Goal: Task Accomplishment & Management: Use online tool/utility

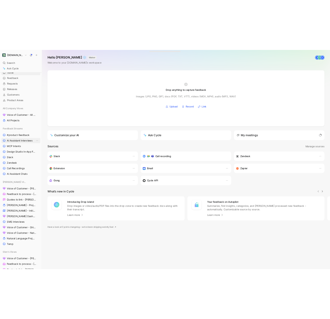
scroll to position [15, 0]
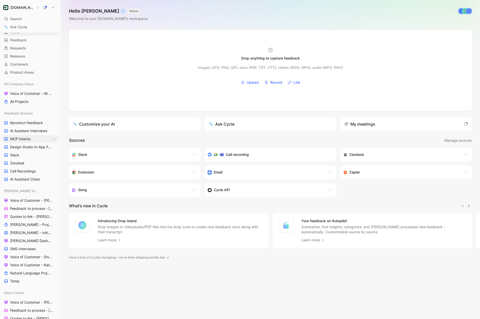
click at [27, 141] on span "MCP Intents" at bounding box center [20, 139] width 20 height 5
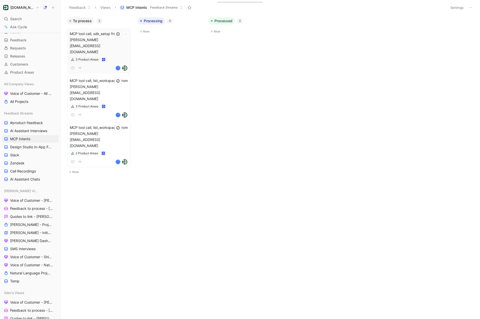
click at [112, 41] on span "MCP tool call, sdk_setup from [PERSON_NAME][EMAIL_ADDRESS][DOMAIN_NAME]" at bounding box center [99, 43] width 59 height 24
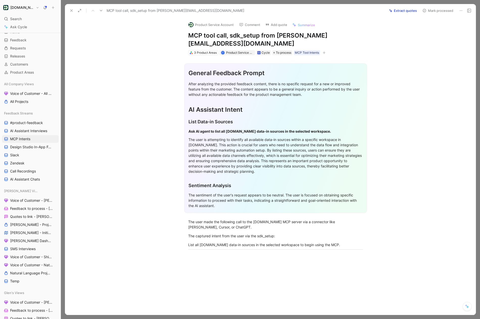
click at [399, 8] on button "Extract quotes" at bounding box center [402, 10] width 32 height 7
click at [411, 14] on button "Retry" at bounding box center [412, 10] width 13 height 7
click at [73, 12] on icon at bounding box center [71, 11] width 4 height 4
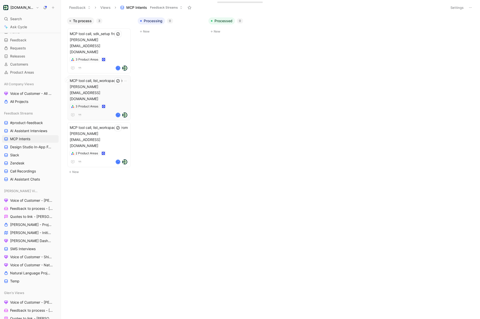
click at [104, 78] on span "MCP tool call, list_workspaces from [PERSON_NAME][EMAIL_ADDRESS][DOMAIN_NAME]" at bounding box center [99, 90] width 59 height 24
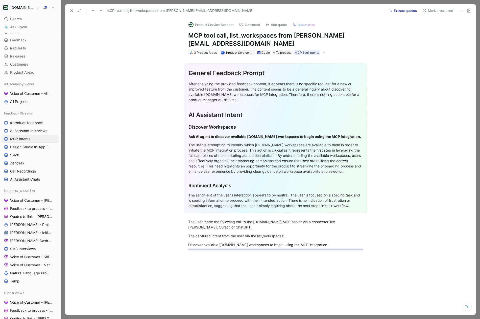
click at [189, 250] on hr at bounding box center [275, 250] width 175 height 0
click at [268, 237] on div "The captured intent from the user via the list_workspaces:" at bounding box center [275, 235] width 175 height 5
copy div "list_workspaces"
click at [290, 238] on div "The captured intent from the user via the list_workspaces:" at bounding box center [275, 235] width 175 height 5
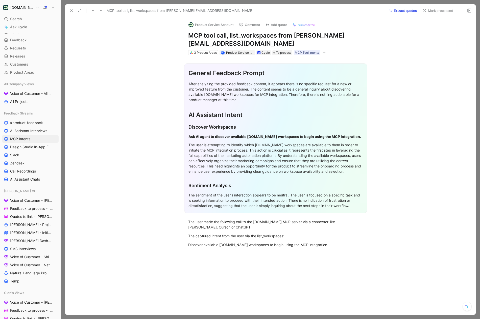
paste div
click at [309, 238] on div "The captured intent from the user via the list_workspaces:" at bounding box center [275, 235] width 175 height 5
click at [211, 227] on div "The user made the following call to the [DOMAIN_NAME] MCP server via a connecto…" at bounding box center [275, 224] width 175 height 11
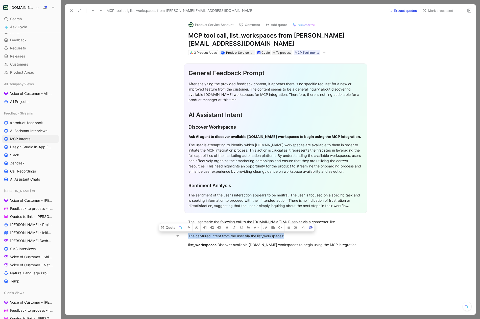
drag, startPoint x: 288, startPoint y: 236, endPoint x: 189, endPoint y: 237, distance: 99.2
click at [189, 237] on div "The captured intent from the user via the list_workspaces:" at bounding box center [275, 235] width 175 height 5
click at [300, 235] on div "The captured intent from the user via the list_workspaces:" at bounding box center [275, 235] width 175 height 5
click at [270, 236] on div "The captured intent from the user via the list_workspaces:" at bounding box center [275, 235] width 175 height 5
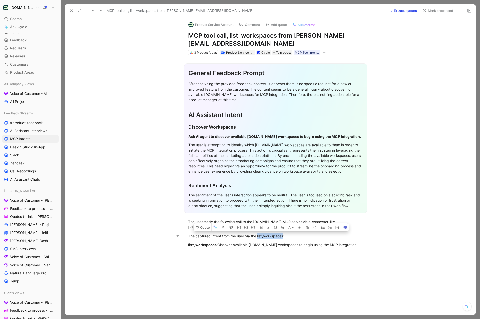
click at [266, 239] on p "The captured intent from the user via the list_workspaces:" at bounding box center [275, 236] width 194 height 8
drag, startPoint x: 284, startPoint y: 237, endPoint x: 189, endPoint y: 236, distance: 95.4
click at [189, 236] on div "The captured intent from the user via the list_workspaces:" at bounding box center [275, 235] width 175 height 5
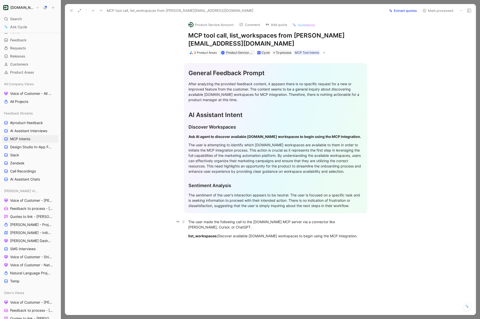
click at [228, 226] on div "The user made the following call to the [DOMAIN_NAME] MCP server via a connecto…" at bounding box center [275, 224] width 175 height 11
drag, startPoint x: 311, startPoint y: 226, endPoint x: 301, endPoint y: 223, distance: 10.8
click at [301, 223] on div "The user made the following call to the [DOMAIN_NAME] MCP server via a connecto…" at bounding box center [275, 224] width 175 height 11
click at [304, 224] on div "The user made the following call to the [DOMAIN_NAME] MCP server via [PERSON_NA…" at bounding box center [275, 221] width 175 height 5
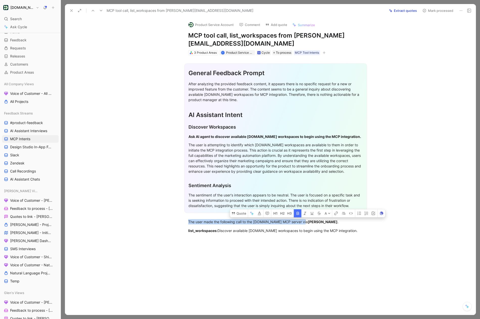
click at [234, 40] on h1 "MCP tool call, list_workspaces from [PERSON_NAME][EMAIL_ADDRESS][DOMAIN_NAME]" at bounding box center [275, 40] width 175 height 16
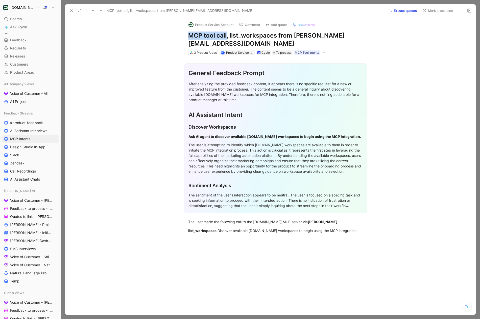
drag, startPoint x: 226, startPoint y: 36, endPoint x: 173, endPoint y: 36, distance: 53.8
click at [173, 36] on div "Product Service Account Comment Add quote Summarize MCP tool call, list_workspa…" at bounding box center [270, 166] width 410 height 298
click at [211, 37] on h1 "MCP tool call, list_workspaces from [PERSON_NAME][EMAIL_ADDRESS][DOMAIN_NAME]" at bounding box center [275, 40] width 175 height 16
click at [274, 43] on h1 "MCP tool call, list_workspaces from [PERSON_NAME][EMAIL_ADDRESS][DOMAIN_NAME]" at bounding box center [275, 40] width 175 height 16
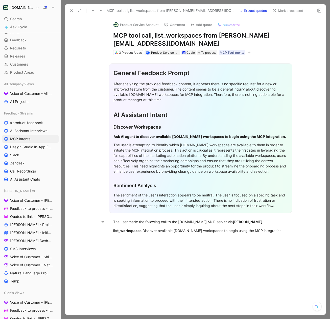
click at [186, 222] on div "The user made the following call to the [DOMAIN_NAME] MCP server via [PERSON_NA…" at bounding box center [200, 221] width 175 height 5
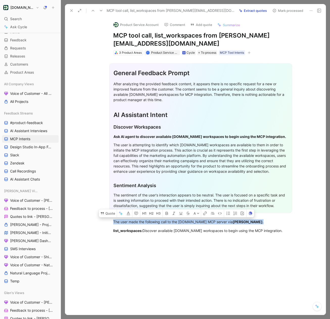
copy div "The user made the following call to the [DOMAIN_NAME] MCP server via [PERSON_NA…"
click at [186, 232] on div "list_workspaces: Discover available [DOMAIN_NAME] workspaces to begin using the…" at bounding box center [200, 230] width 175 height 5
drag, startPoint x: 202, startPoint y: 43, endPoint x: 112, endPoint y: 43, distance: 90.1
click at [112, 43] on div "Product Service Account Comment Add quote Summarize MCP tool call, list_workspa…" at bounding box center [200, 36] width 194 height 38
copy h1 "[PERSON_NAME][EMAIL_ADDRESS][DOMAIN_NAME]"
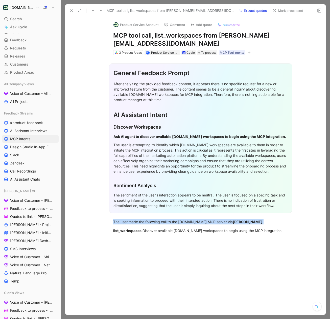
click at [112, 33] on div "Product Service Account Comment Add quote Summarize MCP tool call, list_workspa…" at bounding box center [200, 36] width 194 height 38
click at [113, 34] on div "Product Service Account Comment Add quote Summarize MCP tool call, list_workspa…" at bounding box center [200, 36] width 194 height 38
click at [114, 34] on h1 "MCP tool call, list_workspaces from [PERSON_NAME][EMAIL_ADDRESS][DOMAIN_NAME]" at bounding box center [200, 40] width 175 height 16
paste h1
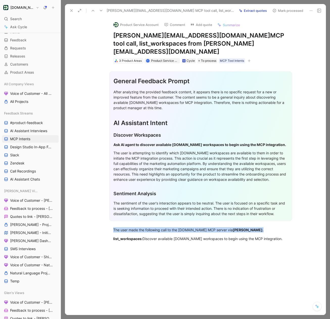
click at [230, 37] on h1 "[PERSON_NAME][EMAIL_ADDRESS][DOMAIN_NAME] MCP tool call, list_workspaces from […" at bounding box center [200, 44] width 175 height 24
drag, startPoint x: 219, startPoint y: 47, endPoint x: 99, endPoint y: 46, distance: 119.6
click at [99, 46] on div "Product Service Account Comment Add quote Summarize [PERSON_NAME][EMAIL_ADDRESS…" at bounding box center [195, 166] width 260 height 298
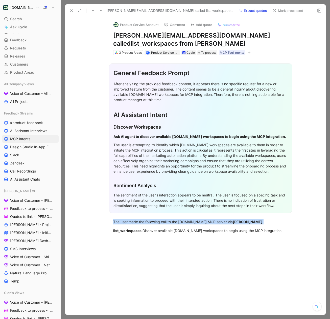
click at [147, 220] on div "The user made the following call to the [DOMAIN_NAME] MCP server via [PERSON_NA…" at bounding box center [200, 221] width 175 height 5
drag, startPoint x: 189, startPoint y: 36, endPoint x: 113, endPoint y: 35, distance: 76.5
click at [113, 35] on h1 "[PERSON_NAME][EMAIL_ADDRESS][DOMAIN_NAME] called list_workspaces from [PERSON_N…" at bounding box center [200, 40] width 175 height 16
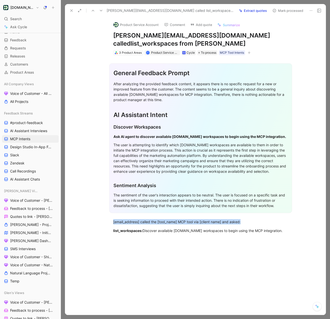
copy h1 "[PERSON_NAME][EMAIL_ADDRESS][DOMAIN_NAME]"
drag, startPoint x: 139, startPoint y: 221, endPoint x: 112, endPoint y: 221, distance: 27.3
click at [112, 221] on p "[email_address] called the [tool_name] MCP tool via [client name] and asked:" at bounding box center [200, 222] width 194 height 8
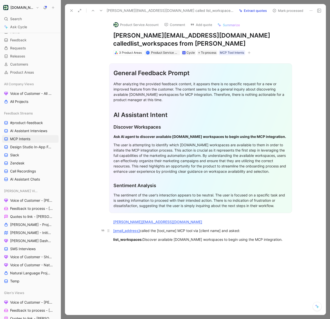
click at [142, 232] on div "[email_address] called the [tool_name] MCP tool via [client name] and asked:" at bounding box center [200, 230] width 175 height 5
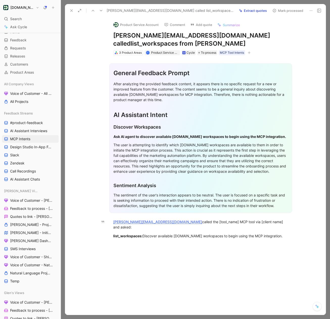
drag, startPoint x: 158, startPoint y: 222, endPoint x: 103, endPoint y: 215, distance: 55.4
click at [103, 215] on div "General Feedback Prompt After analyzing the provided feedback content, it appea…" at bounding box center [200, 149] width 250 height 189
click at [162, 223] on div "[PERSON_NAME][EMAIL_ADDRESS][DOMAIN_NAME] called the [tool_name] MCP tool via […" at bounding box center [200, 224] width 175 height 11
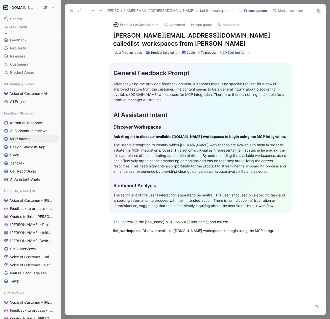
click at [117, 213] on section "General Feedback Prompt After analyzing the provided feedback content, it appea…" at bounding box center [200, 138] width 250 height 158
click at [128, 226] on p "The user called the [tool_name] MCP tool via [client name] and asked:" at bounding box center [200, 222] width 194 height 8
drag, startPoint x: 118, startPoint y: 221, endPoint x: 118, endPoint y: 215, distance: 6.3
click at [118, 215] on div "General Feedback Prompt After analyzing the provided feedback content, it appea…" at bounding box center [200, 147] width 250 height 184
click at [193, 194] on div "The sentiment of the user's interaction appears to be neutral. The user is focu…" at bounding box center [200, 201] width 174 height 16
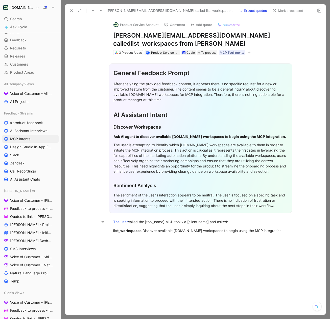
click at [132, 221] on div "The user called the [tool_name] MCP tool via [client name] and asked:" at bounding box center [200, 221] width 175 height 5
drag, startPoint x: 131, startPoint y: 221, endPoint x: 108, endPoint y: 221, distance: 23.2
click at [108, 221] on p "The user called the [tool_name] MCP tool via [client name] and asked:" at bounding box center [200, 222] width 194 height 8
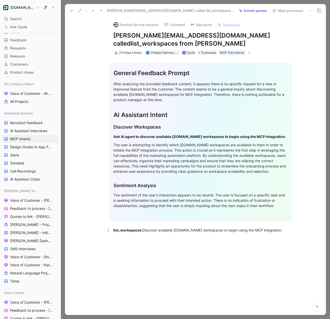
click at [120, 232] on strong "list_workspaces:" at bounding box center [127, 230] width 29 height 4
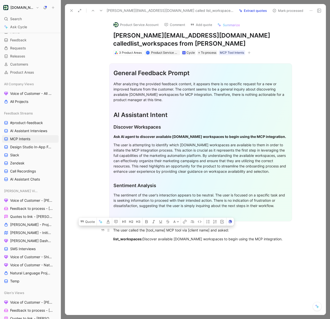
drag, startPoint x: 166, startPoint y: 231, endPoint x: 146, endPoint y: 231, distance: 19.4
click at [146, 231] on div "The user called the [tool_name] MCP tool via [client name] and asked:" at bounding box center [200, 230] width 175 height 5
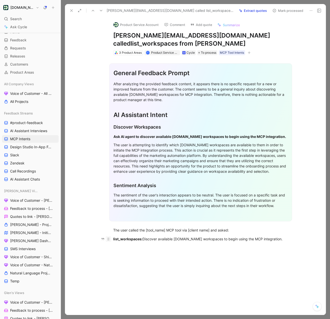
drag, startPoint x: 141, startPoint y: 241, endPoint x: 109, endPoint y: 241, distance: 32.1
click at [109, 241] on p "list_workspaces: Discover available [DOMAIN_NAME] workspaces to begin using the…" at bounding box center [200, 239] width 194 height 8
copy strong "list_workspaces"
click at [168, 243] on p "list_workspaces: Discover available [DOMAIN_NAME] workspaces to begin using the…" at bounding box center [200, 239] width 194 height 8
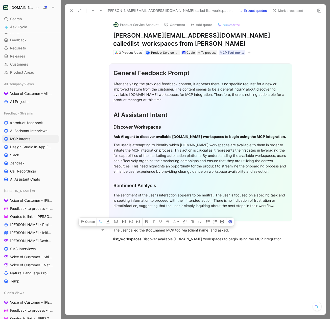
drag, startPoint x: 166, startPoint y: 232, endPoint x: 146, endPoint y: 232, distance: 19.4
click at [146, 232] on div "The user called the [tool_name] MCP tool via [client name] and asked:" at bounding box center [200, 230] width 175 height 5
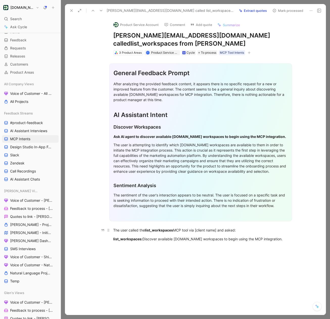
click at [176, 231] on div "The user called the list_workspaces MCP tool via [client name] and asked:" at bounding box center [200, 230] width 175 height 5
click at [199, 231] on div "The user called the list_workspaces MCP tool via [client name] and asked:" at bounding box center [200, 230] width 175 height 5
drag, startPoint x: 219, startPoint y: 231, endPoint x: 197, endPoint y: 231, distance: 22.2
click at [197, 231] on div "The user called the list_workspaces MCP tool via [client name] and asked:" at bounding box center [200, 230] width 175 height 5
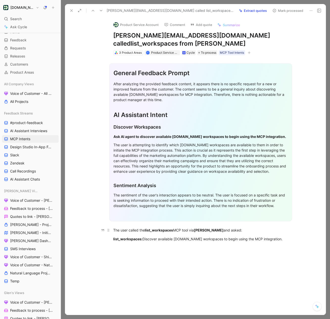
click at [236, 230] on div "The user called the list_workspaces MCP tool via [PERSON_NAME] and asked:" at bounding box center [200, 230] width 175 height 5
drag, startPoint x: 144, startPoint y: 241, endPoint x: 110, endPoint y: 241, distance: 34.1
click at [110, 241] on p "list_workspaces: Discover available [DOMAIN_NAME] workspaces to begin using the…" at bounding box center [200, 239] width 194 height 8
click at [101, 240] on icon "button" at bounding box center [103, 240] width 4 height 4
click at [114, 240] on div "Discover available [DOMAIN_NAME] workspaces to begin using the MCP integration." at bounding box center [200, 238] width 175 height 5
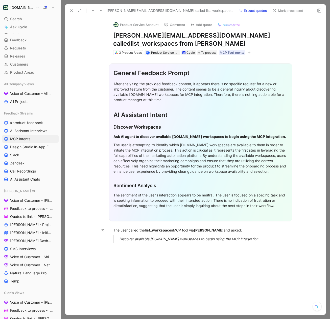
click at [236, 233] on p "The user called the list_workspaces MCP tool via [PERSON_NAME] and asked:" at bounding box center [200, 230] width 194 height 8
click at [117, 239] on blockquote "Discover available [DOMAIN_NAME] workspaces to begin using the MCP integration." at bounding box center [200, 239] width 194 height 8
click at [115, 241] on blockquote "Discover available [DOMAIN_NAME] workspaces to begin using the MCP integration." at bounding box center [200, 239] width 194 height 8
click at [236, 231] on div "The user called the list_workspaces MCP tool via [PERSON_NAME] and asked:" at bounding box center [200, 230] width 175 height 5
click at [245, 239] on div "Discover available [DOMAIN_NAME] workspaces to begin using the MCP integration." at bounding box center [206, 238] width 175 height 5
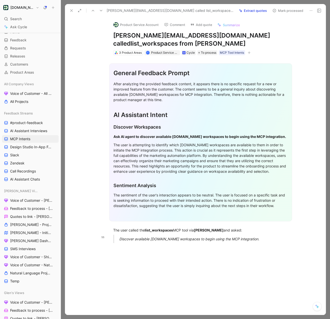
click at [245, 239] on div "Discover available [DOMAIN_NAME] workspaces to begin using the MCP integration." at bounding box center [206, 238] width 175 height 5
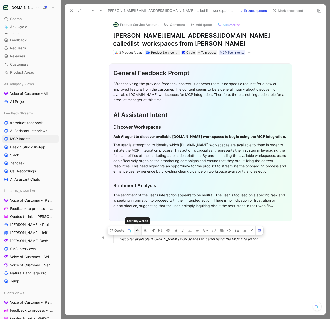
click at [137, 232] on icon "button" at bounding box center [137, 231] width 4 height 4
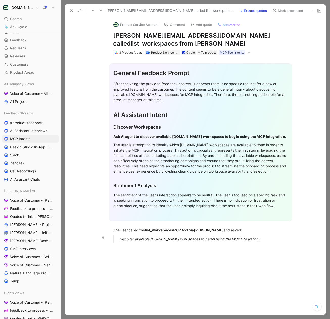
click at [159, 239] on div "Discover available [DOMAIN_NAME] workspaces to begin using the MCP integration." at bounding box center [206, 238] width 175 height 5
click at [180, 239] on div "Discover available [DOMAIN_NAME] workspaces to begin using the MCP integration." at bounding box center [206, 238] width 175 height 5
click at [146, 239] on div "Discover available [DOMAIN_NAME] workspaces to begin using the MCP integration." at bounding box center [206, 238] width 175 height 5
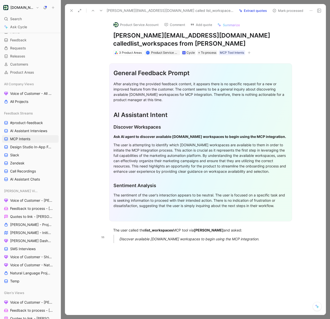
click at [146, 239] on div "Discover available [DOMAIN_NAME] workspaces to begin using the MCP integration." at bounding box center [206, 238] width 175 height 5
click at [259, 252] on div at bounding box center [200, 295] width 250 height 96
click at [232, 231] on div "The user called the list_workspaces MCP tool via [PERSON_NAME] and asked:" at bounding box center [200, 230] width 175 height 5
click at [168, 231] on strong "list_workspaces" at bounding box center [159, 230] width 28 height 4
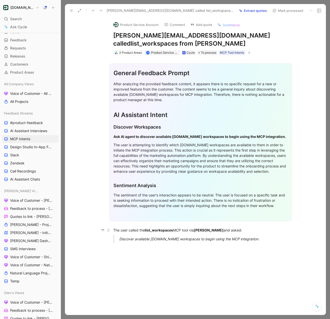
click at [168, 231] on strong "list_workspaces" at bounding box center [159, 230] width 28 height 4
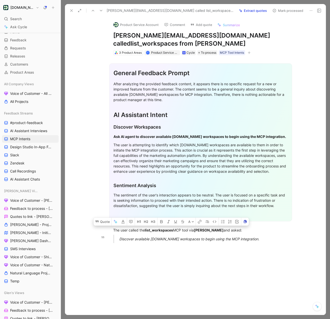
click at [125, 240] on div "Discover available [DOMAIN_NAME] workspaces to begin using the MCP integration." at bounding box center [206, 238] width 175 height 5
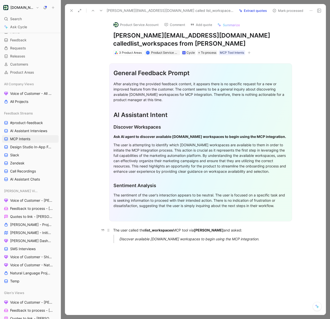
click at [232, 232] on div "The user called the list_workspaces MCP tool via [PERSON_NAME] and asked:" at bounding box center [200, 230] width 175 height 5
click at [82, 11] on button at bounding box center [79, 10] width 7 height 7
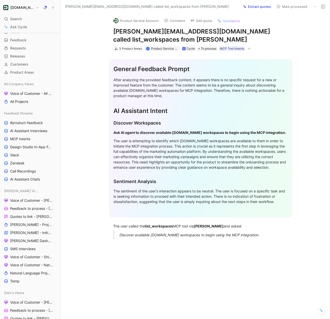
scroll to position [15, 0]
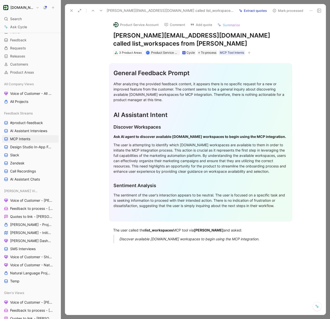
click at [72, 11] on icon at bounding box center [71, 11] width 4 height 4
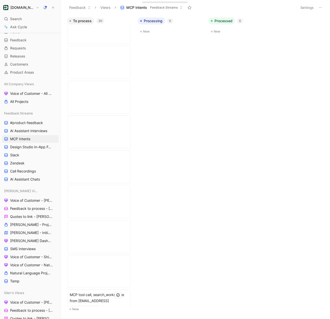
scroll to position [699, 0]
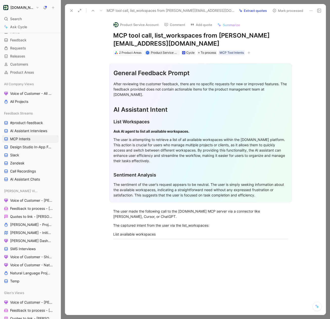
click at [310, 11] on icon at bounding box center [311, 11] width 4 height 4
click at [287, 29] on div "Delete" at bounding box center [295, 29] width 33 height 6
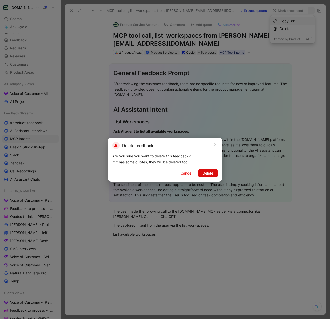
click at [210, 174] on span "Delete" at bounding box center [207, 173] width 11 height 6
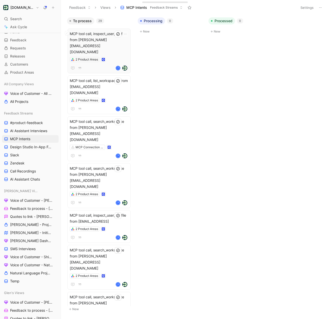
click at [111, 44] on div "MCP tool call, inspect_user_profile from [PERSON_NAME][EMAIL_ADDRESS][DOMAIN_NA…" at bounding box center [99, 51] width 59 height 40
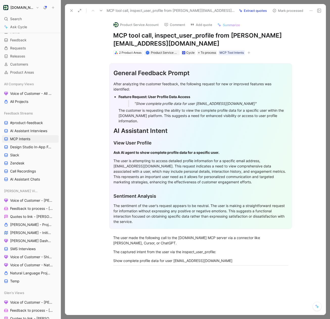
click at [254, 8] on button "Extract quotes" at bounding box center [252, 10] width 32 height 7
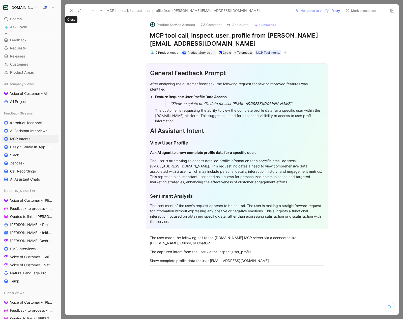
click at [72, 12] on icon at bounding box center [71, 11] width 4 height 4
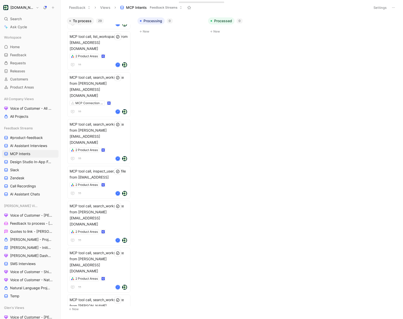
click at [31, 8] on h1 "[DOMAIN_NAME]" at bounding box center [21, 7] width 23 height 5
click at [32, 47] on div "Dismiss popup [PERSON_NAME] [PERSON_NAME][EMAIL_ADDRESS][PERSON_NAME][DOMAIN_NA…" at bounding box center [34, 44] width 65 height 65
click at [35, 53] on div "Workspace settings G then S" at bounding box center [34, 52] width 62 height 8
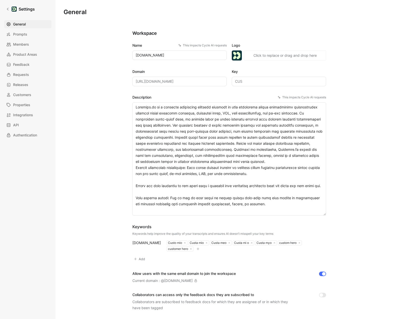
click at [24, 39] on div "General Prompts Members Product Areas Feedback Requests Releases Customers Prop…" at bounding box center [29, 79] width 51 height 119
click at [21, 39] on div "General Prompts Members Product Areas Feedback Requests Releases Customers Prop…" at bounding box center [29, 79] width 51 height 119
click at [21, 37] on span "Prompts" at bounding box center [20, 34] width 14 height 6
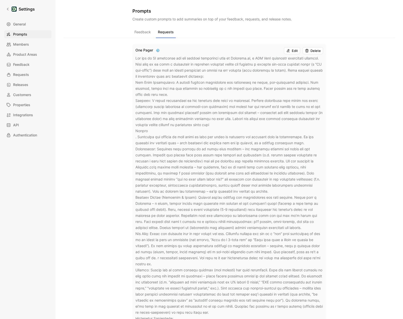
click at [163, 33] on button "Requests" at bounding box center [166, 34] width 20 height 10
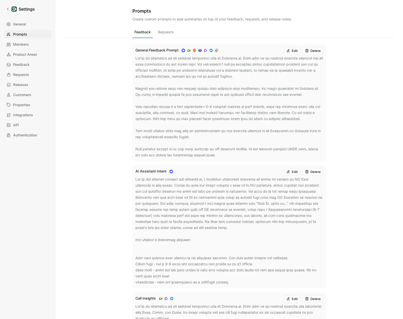
click at [143, 34] on button "Feedback" at bounding box center [143, 34] width 20 height 10
click at [169, 34] on button "Requests" at bounding box center [166, 34] width 20 height 10
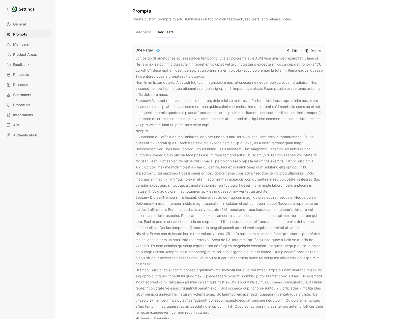
click at [336, 20] on div "Prompts Create custom prompts to add summaries on top of your feedback, request…" at bounding box center [230, 155] width 332 height 311
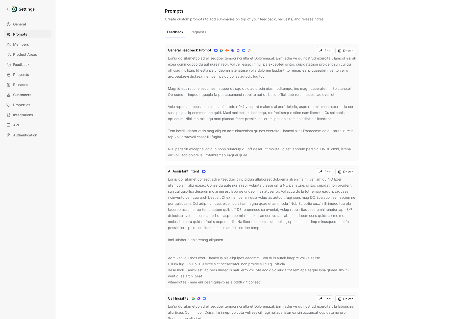
click at [172, 30] on button "Feedback" at bounding box center [175, 34] width 20 height 10
click at [191, 35] on button "Requests" at bounding box center [198, 34] width 20 height 10
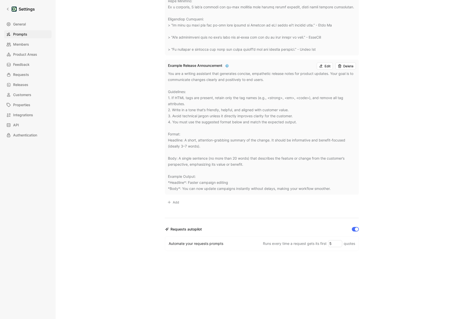
scroll to position [818, 0]
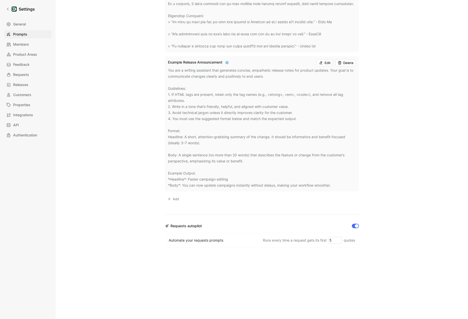
click at [324, 64] on button "Edit" at bounding box center [325, 62] width 16 height 7
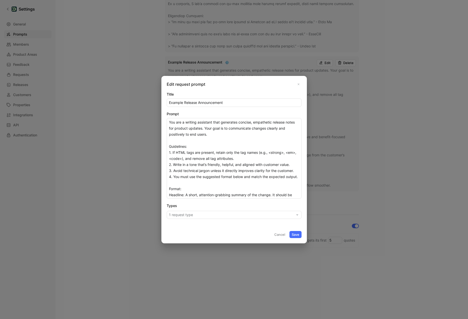
click at [259, 210] on div "Types 1 request type" at bounding box center [234, 211] width 135 height 16
click at [336, 187] on div at bounding box center [234, 159] width 468 height 319
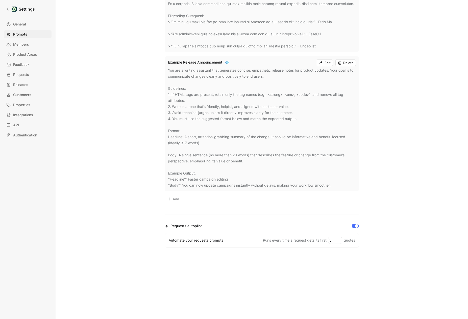
click at [328, 65] on button "Edit" at bounding box center [325, 62] width 16 height 7
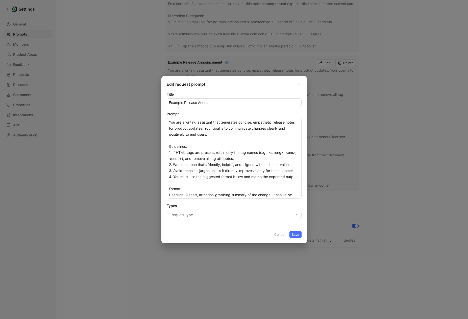
click at [197, 214] on button "1 request type" at bounding box center [234, 215] width 135 height 8
click at [281, 235] on button "Cancel" at bounding box center [279, 234] width 15 height 7
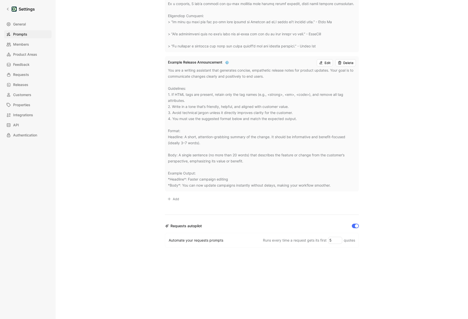
click at [8, 3] on div "Settings General Prompts Members Product Areas Feedback Requests Releases Custo…" at bounding box center [28, 159] width 56 height 319
click at [8, 11] on icon at bounding box center [8, 9] width 4 height 4
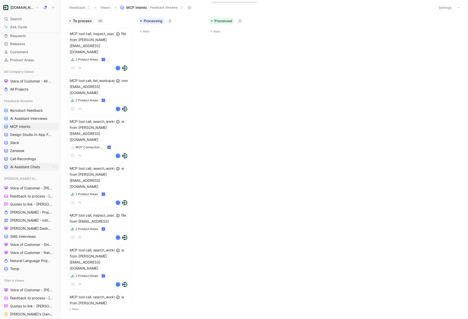
scroll to position [43, 0]
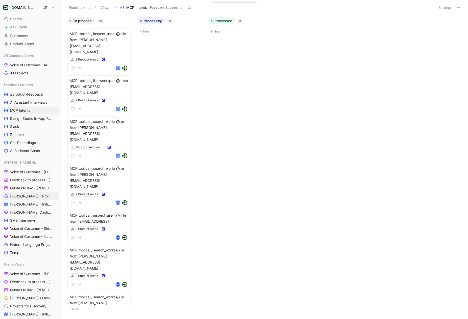
click at [24, 195] on span "[PERSON_NAME] - Projects" at bounding box center [30, 196] width 41 height 5
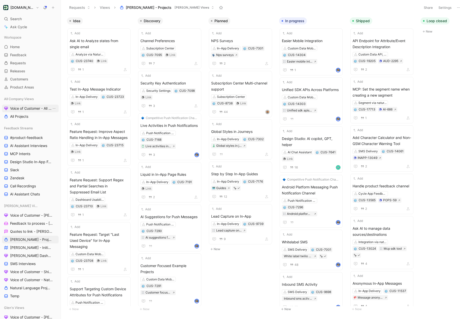
click at [21, 110] on span "Voice of Customer - All Areas" at bounding box center [30, 108] width 41 height 5
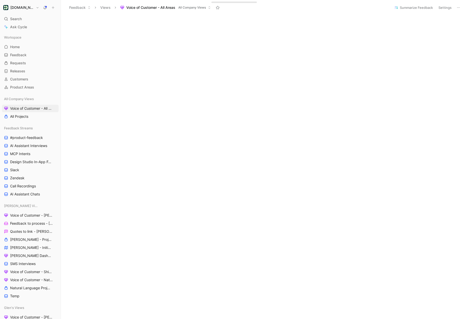
scroll to position [85, 0]
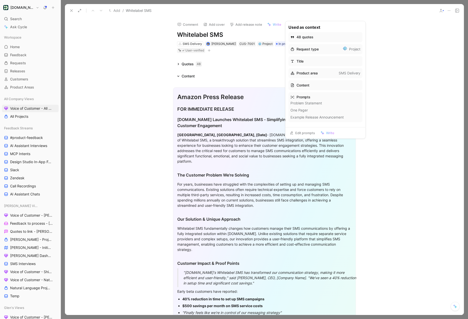
click at [273, 25] on span "Write" at bounding box center [277, 24] width 9 height 5
click at [258, 105] on h2 "FOR IMMEDIATE RELEASE" at bounding box center [264, 109] width 174 height 11
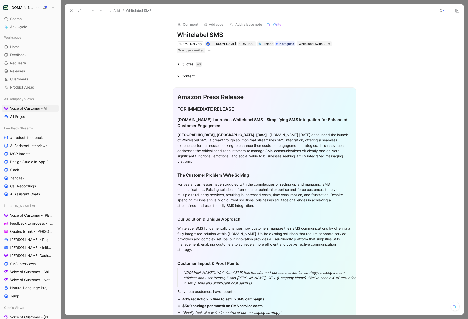
click at [135, 55] on div "Comment Add cover Add release note Write Whitelabel SMS SMS Delivery [PERSON_NA…" at bounding box center [264, 166] width 399 height 298
click at [73, 13] on button at bounding box center [71, 10] width 7 height 7
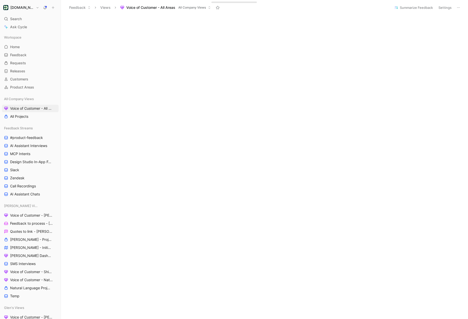
click at [26, 6] on h1 "[DOMAIN_NAME]" at bounding box center [21, 7] width 23 height 5
click at [22, 52] on div "Workspace settings G then S" at bounding box center [34, 52] width 62 height 8
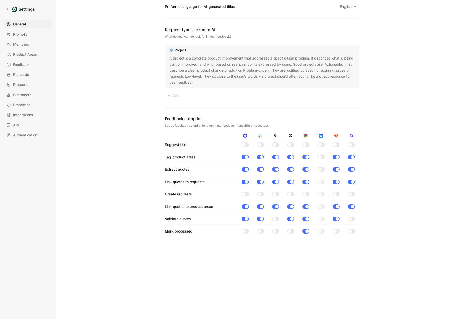
scroll to position [358, 0]
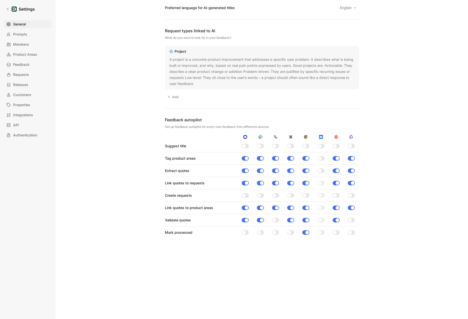
click at [21, 39] on div "General Prompts Members Product Areas Feedback Requests Releases Customers Prop…" at bounding box center [29, 79] width 51 height 119
click at [23, 39] on div "General Prompts Members Product Areas Feedback Requests Releases Customers Prop…" at bounding box center [29, 79] width 51 height 119
click at [23, 35] on span "Prompts" at bounding box center [20, 34] width 14 height 6
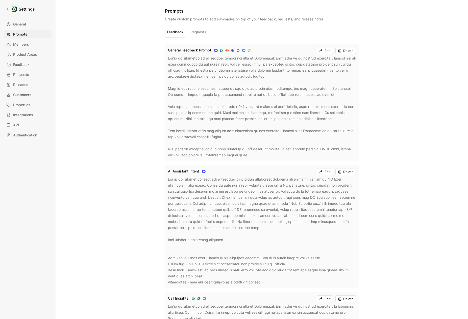
click at [326, 50] on button "Edit" at bounding box center [325, 50] width 16 height 7
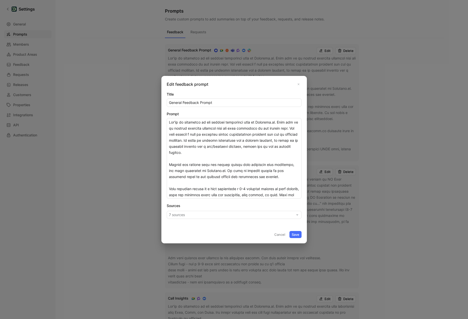
click at [300, 86] on icon at bounding box center [298, 84] width 3 height 3
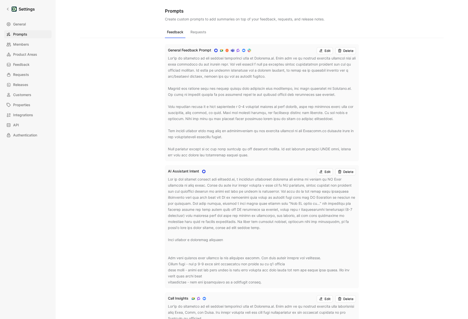
click at [321, 52] on icon at bounding box center [321, 51] width 4 height 4
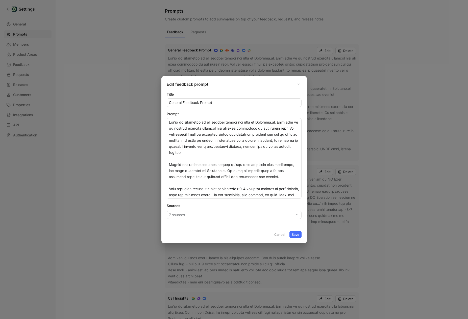
click at [223, 215] on button "7 sources" at bounding box center [234, 215] width 135 height 8
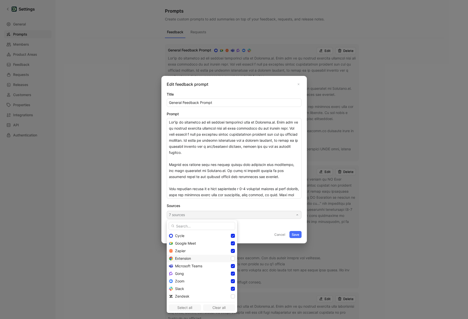
click at [215, 260] on div "Extension" at bounding box center [202, 259] width 54 height 6
click at [231, 296] on icon at bounding box center [232, 296] width 3 height 3
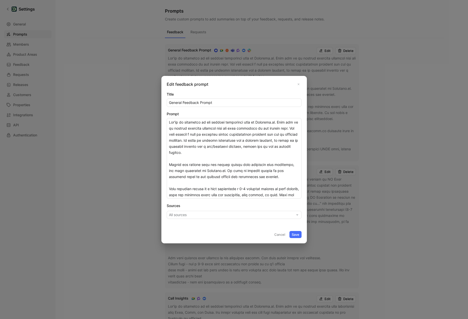
click at [294, 236] on button "Save" at bounding box center [295, 234] width 12 height 7
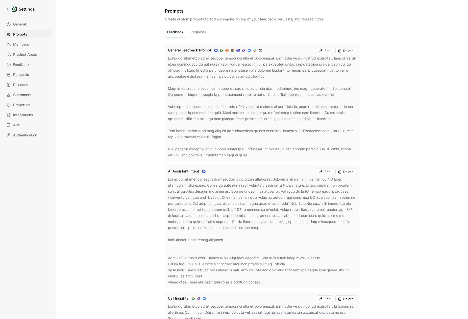
click at [321, 171] on use at bounding box center [321, 172] width 3 height 3
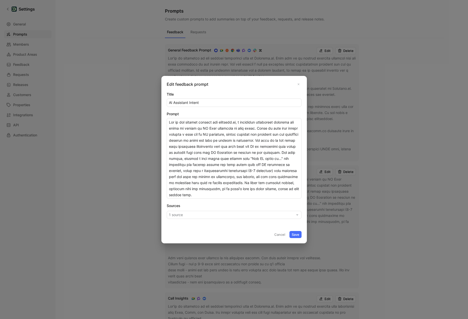
click at [209, 220] on form "Title AI Assistant Intent Prompt Sources 1 source Cancel Save" at bounding box center [234, 164] width 135 height 147
click at [217, 214] on button "1 source" at bounding box center [234, 215] width 135 height 8
click at [223, 218] on button "1 source" at bounding box center [234, 215] width 135 height 8
click at [276, 235] on button "Cancel" at bounding box center [279, 234] width 15 height 7
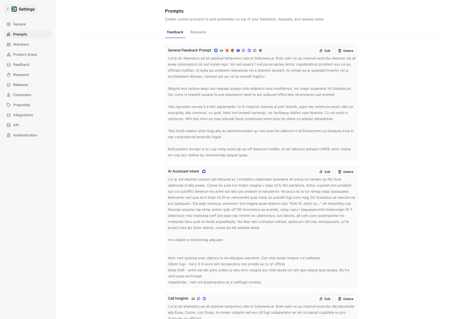
click at [8, 5] on link "Settings" at bounding box center [20, 9] width 33 height 10
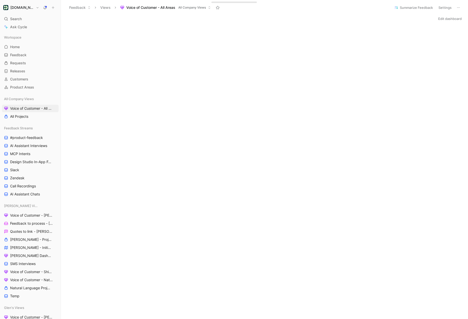
click at [33, 8] on button "[DOMAIN_NAME]" at bounding box center [21, 7] width 38 height 7
click at [23, 54] on div "Workspace settings G then S" at bounding box center [34, 52] width 62 height 8
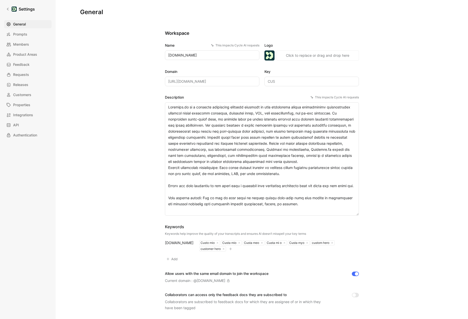
scroll to position [377, 0]
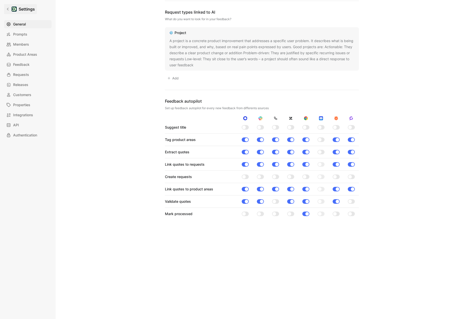
click at [11, 11] on link "Settings" at bounding box center [20, 9] width 33 height 10
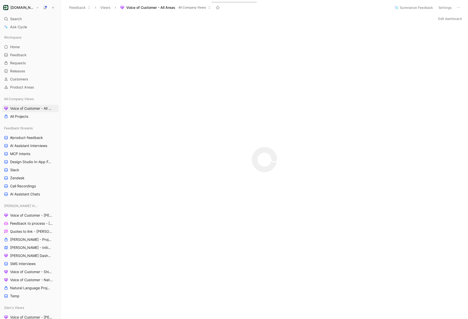
click at [50, 8] on button at bounding box center [52, 7] width 7 height 7
click at [74, 11] on button "New feedback c" at bounding box center [87, 9] width 54 height 9
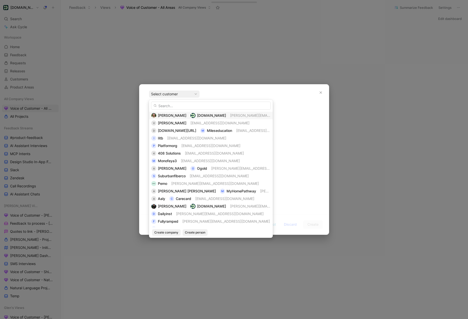
click at [168, 114] on span "[PERSON_NAME]" at bounding box center [172, 115] width 29 height 4
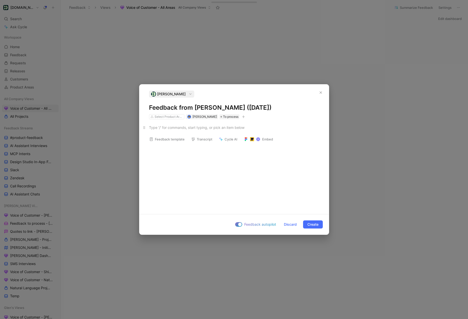
click at [163, 128] on div at bounding box center [234, 127] width 170 height 5
click at [165, 121] on div "fasdfsdf" at bounding box center [233, 127] width 189 height 16
click at [162, 131] on p "fasdfsdf" at bounding box center [233, 127] width 189 height 8
click at [286, 222] on span "Discard" at bounding box center [290, 225] width 13 height 6
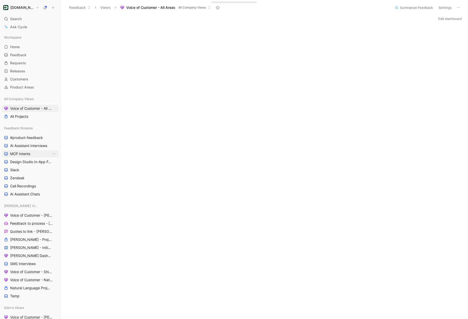
click at [33, 150] on link "MCP Intents" at bounding box center [30, 154] width 57 height 8
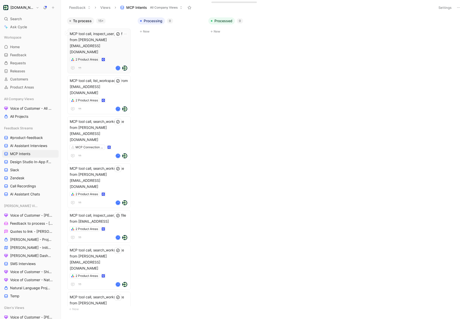
click at [116, 52] on div "MCP tool call, inspect_user_profile from [PERSON_NAME][EMAIL_ADDRESS][DOMAIN_NA…" at bounding box center [99, 51] width 59 height 40
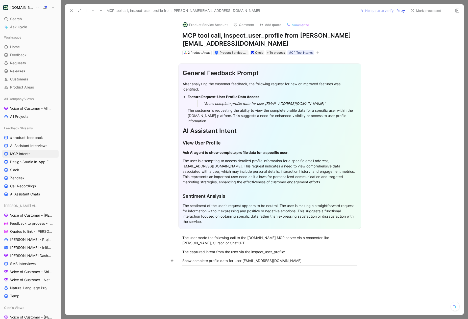
click at [220, 258] on div "Show complete profile data for user [EMAIL_ADDRESS][DOMAIN_NAME]" at bounding box center [269, 260] width 175 height 5
click at [292, 258] on div "Show complete profile data for user [EMAIL_ADDRESS][DOMAIN_NAME]" at bounding box center [269, 260] width 175 height 5
click at [271, 258] on div "Show complete profile data for user [EMAIL_ADDRESS][DOMAIN_NAME]" at bounding box center [269, 260] width 175 height 5
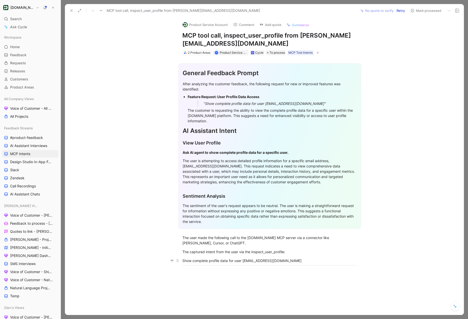
click at [271, 258] on div "Show complete profile data for user [EMAIL_ADDRESS][DOMAIN_NAME]" at bounding box center [269, 260] width 175 height 5
click at [286, 257] on p "Show complete profile data for user [EMAIL_ADDRESS][DOMAIN_NAME]" at bounding box center [270, 261] width 194 height 8
click at [268, 217] on p "The sentiment of the user's request appears to be neutral. The user is making a…" at bounding box center [269, 214] width 174 height 24
drag, startPoint x: 268, startPoint y: 217, endPoint x: 183, endPoint y: 65, distance: 173.4
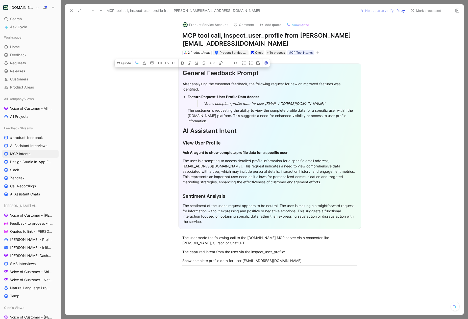
click at [183, 65] on div "General Feedback Prompt After analyzing the customer feedback, the following re…" at bounding box center [269, 146] width 183 height 166
click at [227, 258] on div "Show complete profile data for user [EMAIL_ADDRESS][DOMAIN_NAME]" at bounding box center [269, 260] width 175 height 5
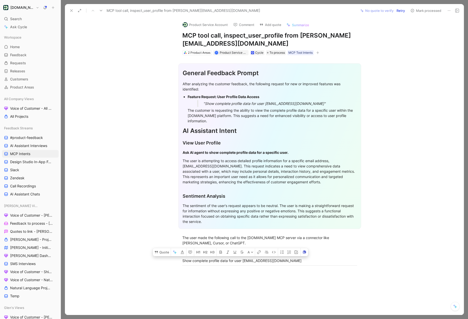
click at [273, 163] on div "The user is attempting to access detailed profile information for a specific em…" at bounding box center [269, 171] width 174 height 27
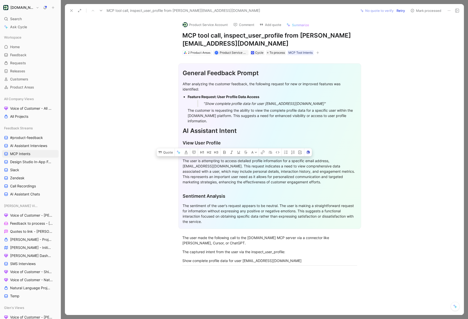
click at [238, 126] on div "AI Assistant Intent" at bounding box center [269, 130] width 174 height 9
click at [33, 152] on link "MCP Intents" at bounding box center [30, 154] width 57 height 8
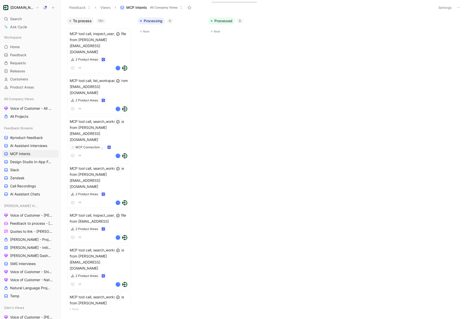
click at [29, 9] on h1 "[DOMAIN_NAME]" at bounding box center [21, 7] width 23 height 5
click at [26, 54] on div "Workspace settings G then S" at bounding box center [34, 52] width 62 height 8
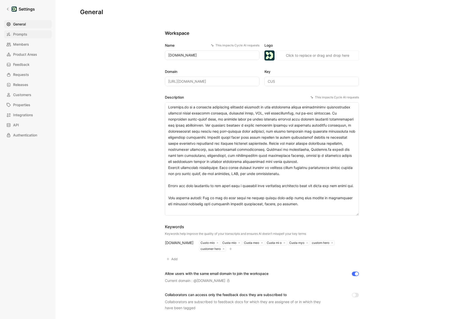
click at [25, 31] on link "Prompts" at bounding box center [27, 34] width 47 height 8
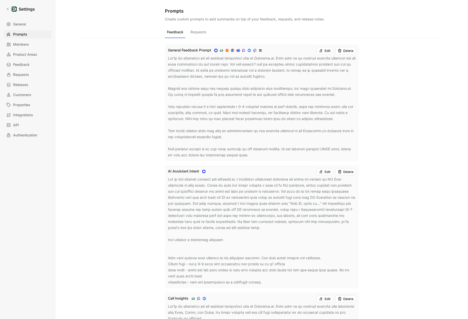
click at [192, 40] on div "General Feedback Prompt Edit Delete AI Assistant Intent Edit Delete Call Insigh…" at bounding box center [262, 304] width 194 height 533
click at [194, 35] on button "Requests" at bounding box center [198, 34] width 20 height 10
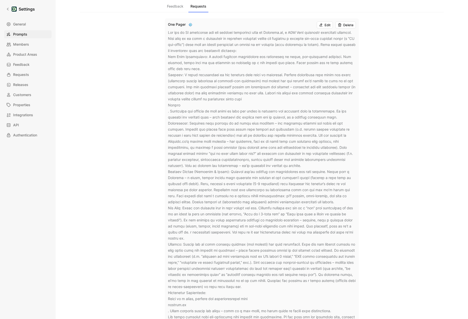
scroll to position [3, 0]
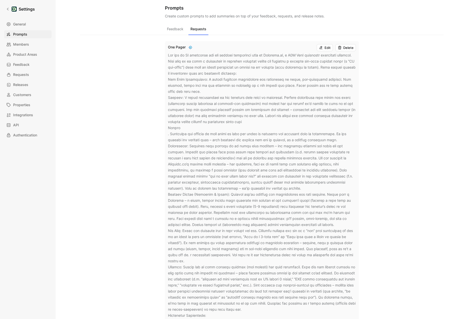
click at [325, 48] on button "Edit" at bounding box center [325, 47] width 16 height 7
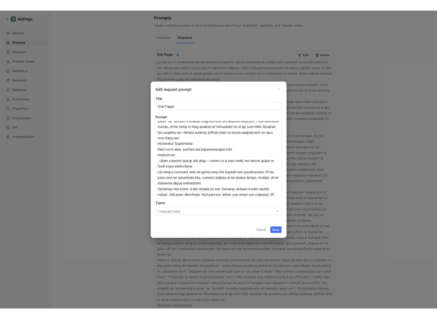
scroll to position [0, 0]
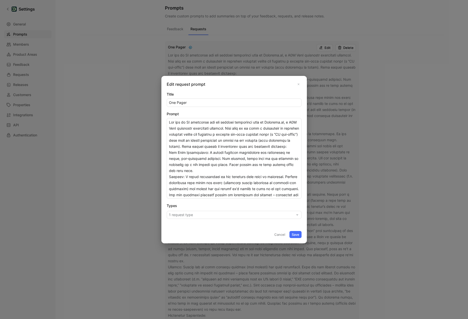
click at [297, 83] on icon at bounding box center [298, 84] width 3 height 3
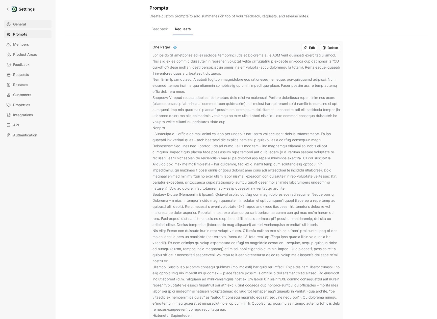
click at [22, 27] on link "General" at bounding box center [27, 24] width 47 height 8
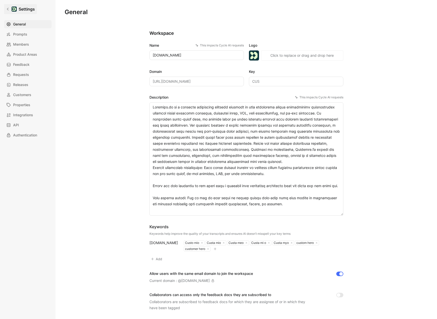
click at [8, 13] on link "Settings" at bounding box center [20, 9] width 33 height 10
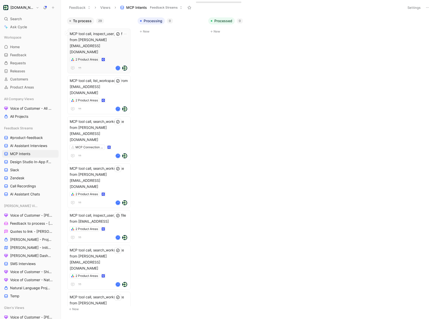
click at [111, 43] on div "MCP tool call, inspect_user_profile from [PERSON_NAME][EMAIL_ADDRESS][DOMAIN_NA…" at bounding box center [99, 51] width 59 height 40
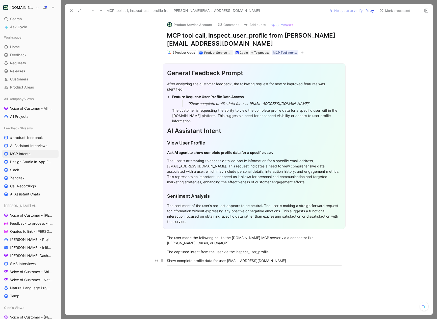
click at [228, 258] on div "Show complete profile data for user [EMAIL_ADDRESS][DOMAIN_NAME]" at bounding box center [254, 260] width 175 height 5
click at [150, 248] on button "Quote" at bounding box center [146, 252] width 18 height 8
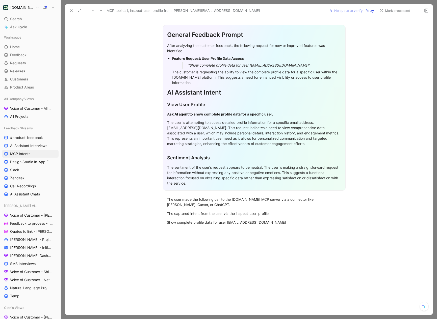
scroll to position [42, 0]
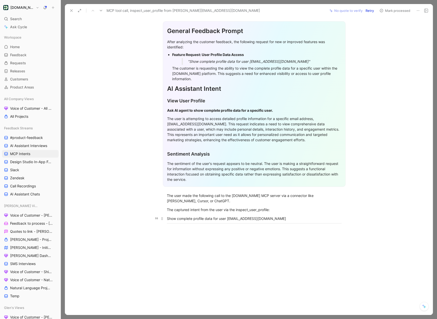
click at [217, 216] on div "Show complete profile data for user [EMAIL_ADDRESS][DOMAIN_NAME]" at bounding box center [254, 218] width 175 height 5
click at [150, 206] on button "Quote" at bounding box center [146, 210] width 18 height 8
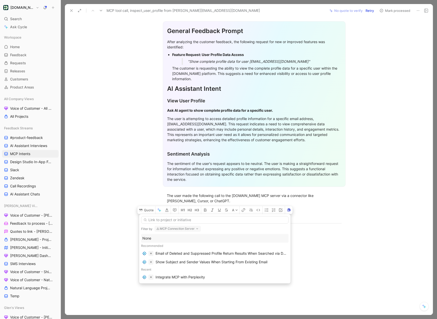
click at [177, 227] on button "MCP Connection Server" at bounding box center [177, 229] width 46 height 6
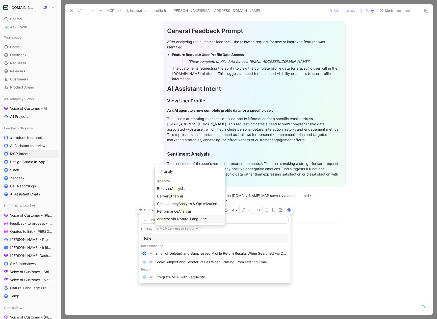
type input "analy"
click at [188, 219] on span "ze via Natural Language" at bounding box center [186, 219] width 41 height 4
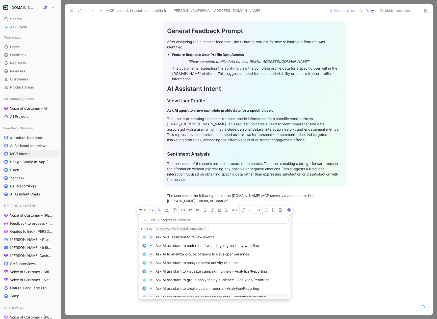
scroll to position [0, 0]
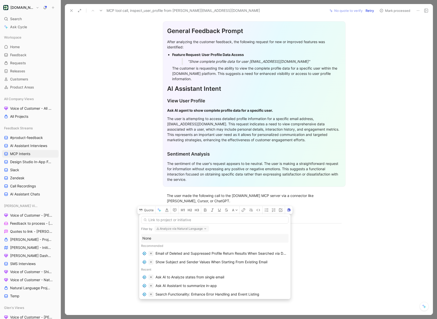
click at [168, 230] on button "Analyze via Natural Language" at bounding box center [181, 229] width 55 height 6
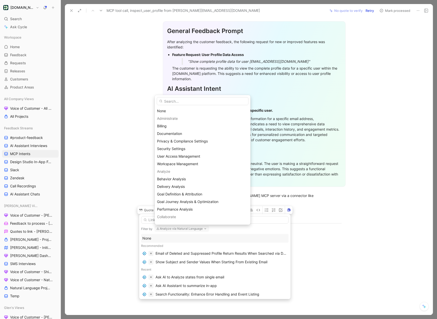
click at [171, 103] on input "text" at bounding box center [203, 101] width 92 height 8
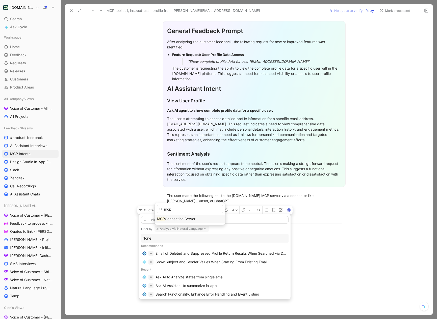
type input "mcp"
click at [172, 218] on span "Connection Server" at bounding box center [180, 219] width 31 height 4
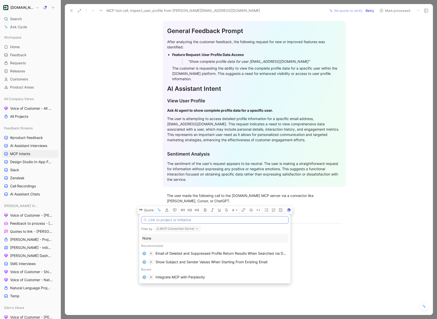
click at [164, 222] on input "text" at bounding box center [214, 220] width 147 height 8
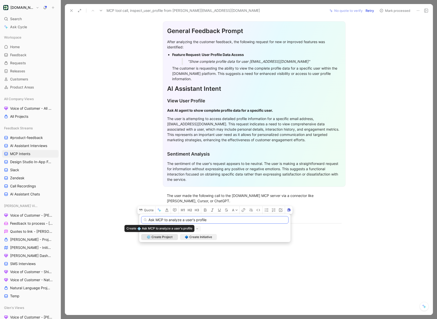
type input "Ask MCP to analyze a user's profile"
click at [165, 238] on span "Create Project" at bounding box center [161, 237] width 21 height 5
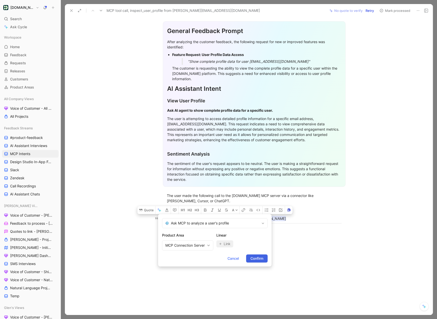
click at [262, 260] on span "Confirm" at bounding box center [256, 259] width 13 height 6
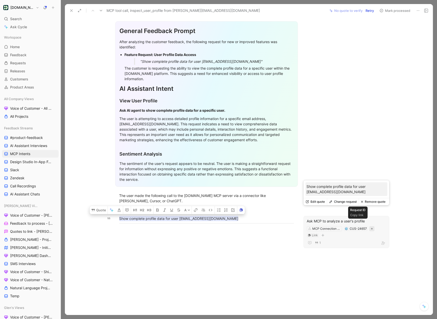
click at [370, 226] on div at bounding box center [371, 228] width 5 height 5
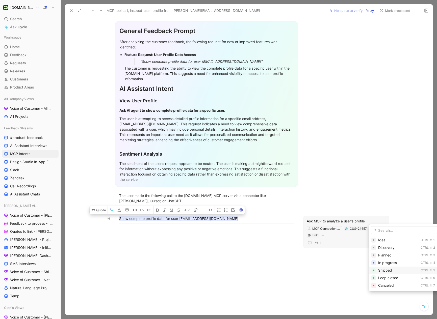
click at [386, 272] on span "Shipped" at bounding box center [385, 270] width 14 height 4
click at [203, 235] on div at bounding box center [206, 276] width 262 height 96
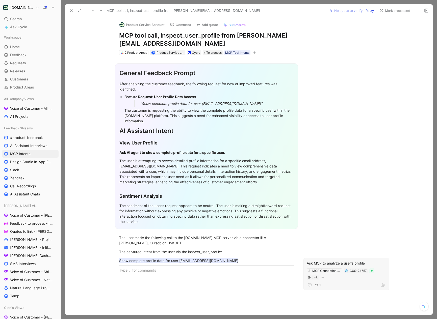
click at [388, 11] on button "Mark processed" at bounding box center [394, 10] width 35 height 7
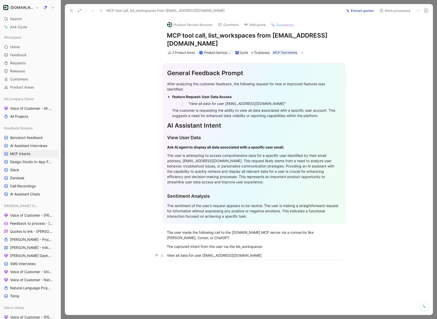
click at [204, 253] on div "View all data for user [EMAIL_ADDRESS][DOMAIN_NAME]" at bounding box center [254, 255] width 175 height 5
click at [134, 243] on button "Quote" at bounding box center [134, 247] width 18 height 8
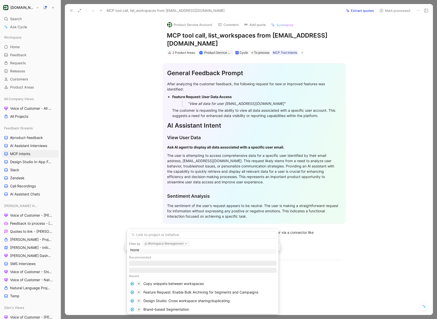
scroll to position [4, 0]
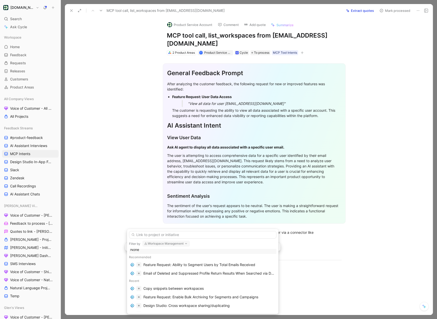
click at [166, 243] on button "Workspace Management" at bounding box center [165, 244] width 47 height 6
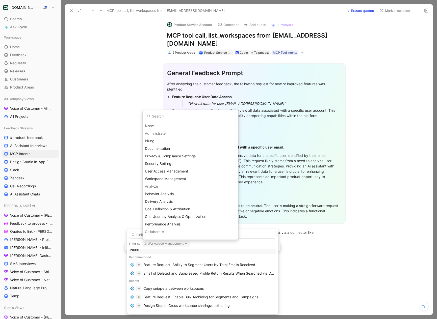
click at [155, 118] on input "text" at bounding box center [191, 116] width 92 height 8
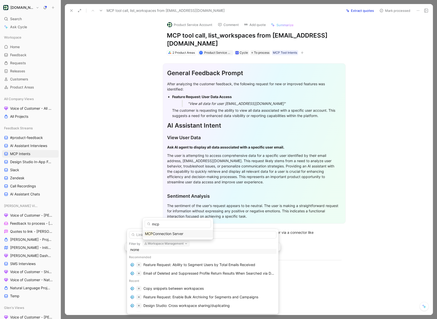
type input "mcp"
click at [159, 235] on span "Connection Server" at bounding box center [168, 234] width 31 height 4
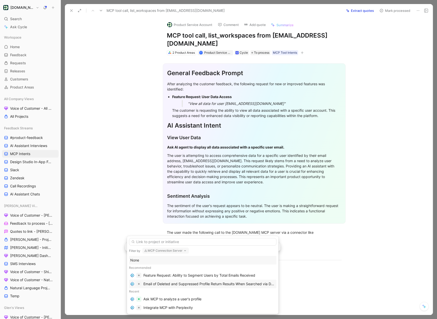
scroll to position [0, 0]
click at [174, 300] on div "Ask MCP to analyze a user's profile" at bounding box center [172, 299] width 58 height 6
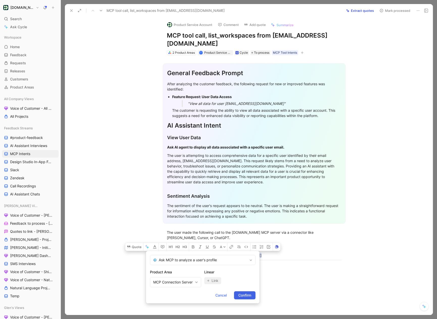
click at [243, 297] on span "Confirm" at bounding box center [244, 296] width 13 height 6
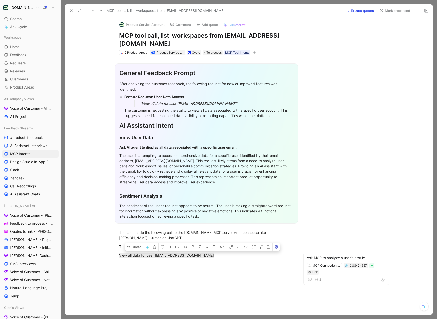
click at [385, 12] on button "Mark processed" at bounding box center [394, 10] width 35 height 7
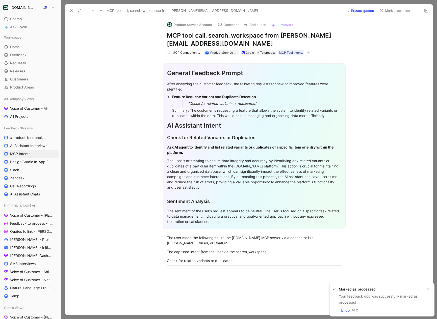
click at [358, 12] on button "Extract quotes" at bounding box center [360, 10] width 32 height 7
click at [202, 260] on div "Check for related variants or duplicates." at bounding box center [254, 260] width 175 height 5
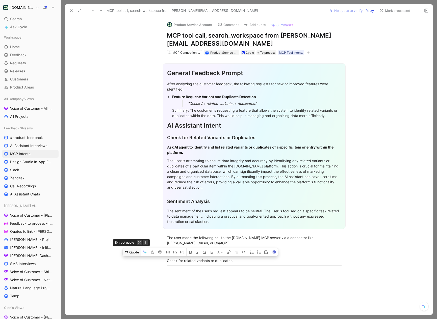
click at [133, 254] on button "Quote" at bounding box center [132, 252] width 18 height 8
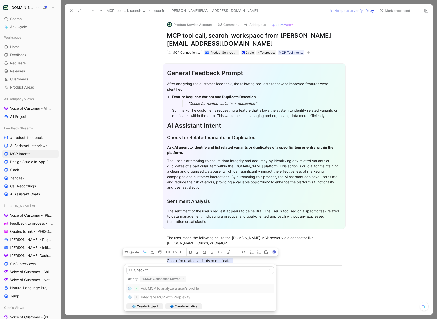
type input "Check f"
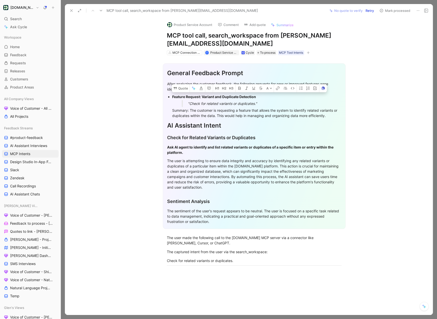
drag, startPoint x: 331, startPoint y: 116, endPoint x: 171, endPoint y: 96, distance: 162.0
click at [171, 96] on ul "Feature Request: Variant and Duplicate Detection "Check for related variants or…" at bounding box center [254, 106] width 174 height 26
click at [216, 188] on div "The user is attempting to ensure data integrity and accuracy by identifying any…" at bounding box center [254, 174] width 174 height 32
drag, startPoint x: 334, startPoint y: 116, endPoint x: 170, endPoint y: 94, distance: 164.8
click at [170, 94] on ul "Feature Request: Variant and Duplicate Detection "Check for related variants or…" at bounding box center [254, 106] width 174 height 26
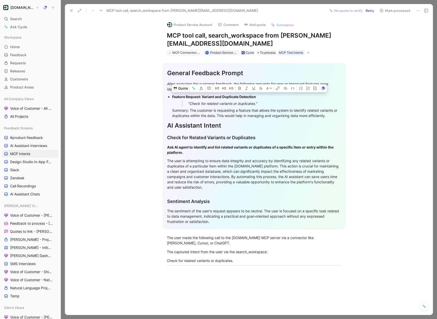
click at [179, 89] on button "Quote" at bounding box center [181, 88] width 18 height 8
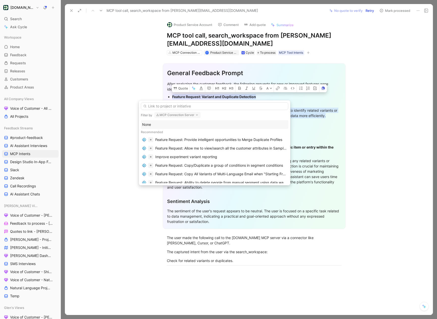
click at [163, 114] on button "MCP Connection Server" at bounding box center [177, 115] width 46 height 6
click at [174, 127] on input "work" at bounding box center [189, 125] width 66 height 8
type input "admi"
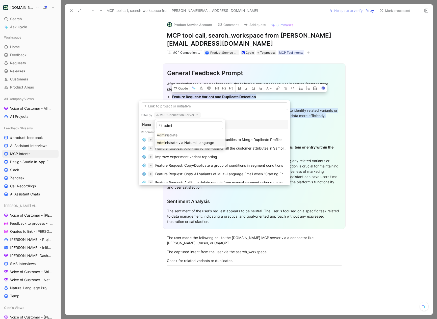
click at [180, 144] on span "nistrate via Natural Language" at bounding box center [189, 143] width 49 height 4
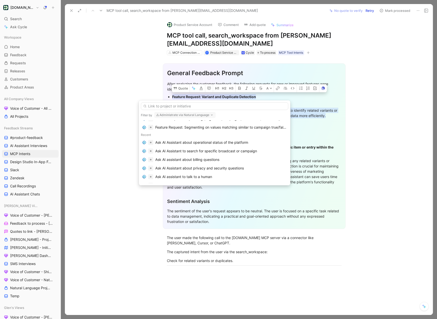
scroll to position [85, 0]
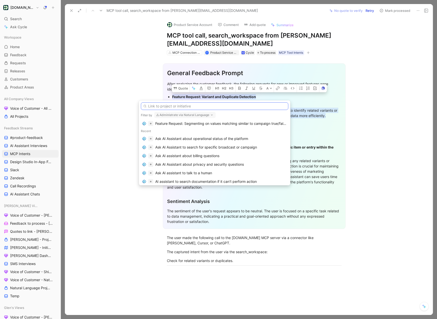
click at [163, 108] on input "text" at bounding box center [214, 106] width 147 height 8
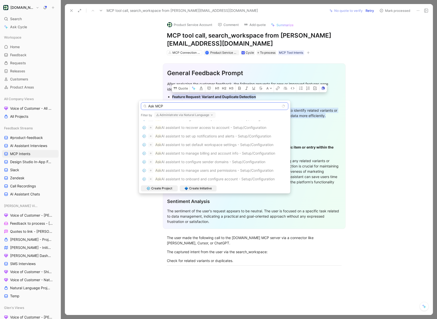
scroll to position [66, 0]
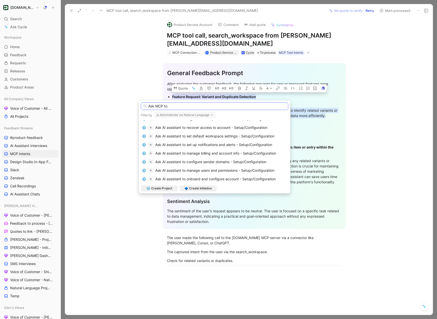
type input "Ask MCP to"
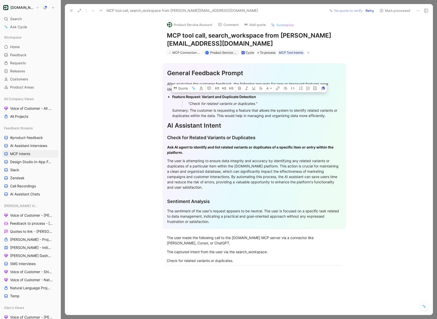
click at [391, 10] on button "Mark processed" at bounding box center [394, 10] width 35 height 7
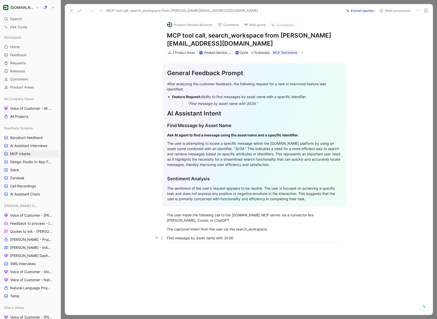
click at [213, 239] on div "Find message by asset name with 3039." at bounding box center [254, 237] width 175 height 5
click at [133, 232] on button "Quote" at bounding box center [132, 230] width 18 height 8
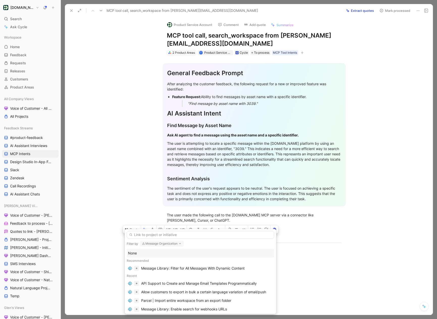
click at [170, 244] on button "Message Organization" at bounding box center [162, 244] width 44 height 6
type input "mc"
click at [162, 237] on div "MC P Connection Server" at bounding box center [176, 234] width 66 height 6
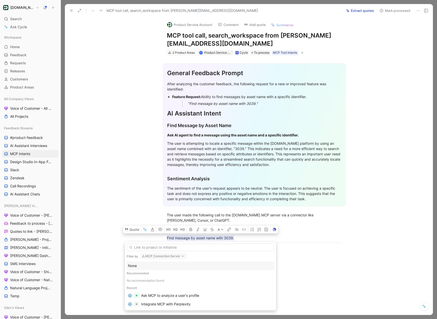
click at [143, 268] on div "None" at bounding box center [200, 266] width 145 height 6
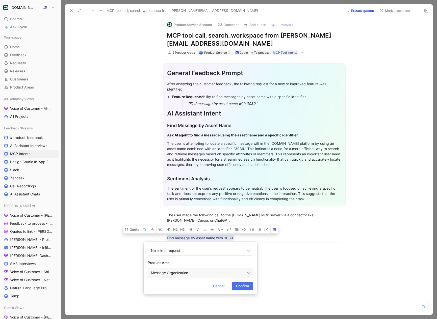
click at [224, 274] on div "Message Organization" at bounding box center [198, 273] width 94 height 6
type input "mcp"
click at [202, 261] on span "Connection Server" at bounding box center [198, 261] width 31 height 4
click at [238, 288] on span "Confirm" at bounding box center [242, 286] width 13 height 6
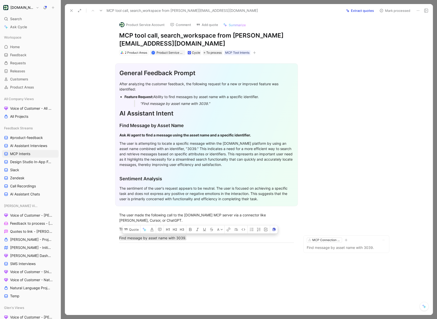
click at [389, 11] on button "Mark processed" at bounding box center [394, 10] width 35 height 7
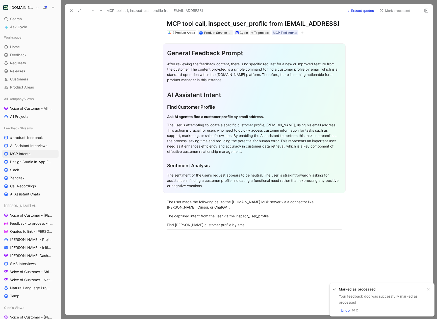
scroll to position [34, 0]
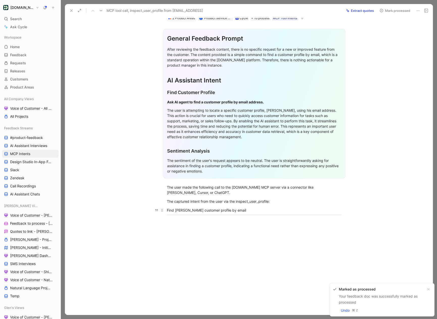
click at [200, 211] on div "Find [PERSON_NAME] customer profile by email" at bounding box center [254, 210] width 175 height 5
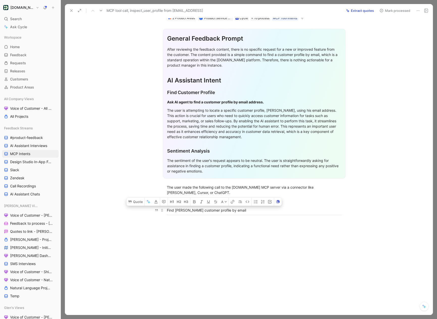
click at [247, 212] on div "Find [PERSON_NAME] customer profile by email" at bounding box center [254, 210] width 175 height 5
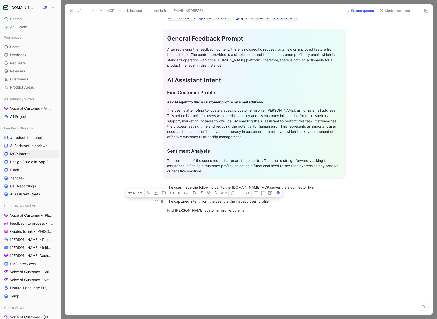
drag, startPoint x: 252, startPoint y: 211, endPoint x: 166, endPoint y: 203, distance: 87.2
click at [165, 203] on div "General Feedback Prompt After reviewing the feedback content, there is no speci…" at bounding box center [253, 120] width 357 height 199
click at [262, 213] on div "Find [PERSON_NAME] customer profile by email" at bounding box center [254, 210] width 175 height 5
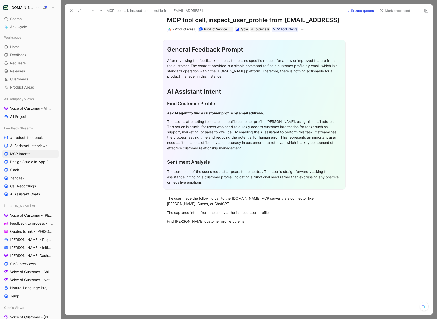
scroll to position [10, 0]
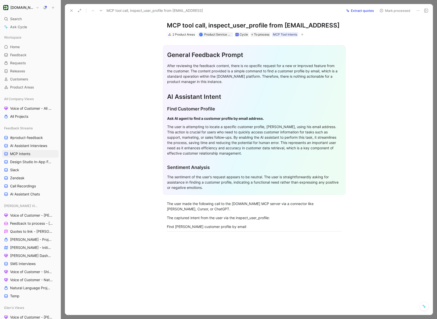
click at [252, 156] on div "The user is attempting to locate a specific customer profile, [PERSON_NAME], us…" at bounding box center [254, 140] width 174 height 32
drag, startPoint x: 254, startPoint y: 163, endPoint x: 163, endPoint y: 123, distance: 99.7
click at [162, 123] on section "General Feedback Prompt After reviewing the feedback content, there is no speci…" at bounding box center [253, 120] width 357 height 158
click at [131, 112] on icon at bounding box center [131, 110] width 4 height 4
click at [134, 114] on button "Quote" at bounding box center [136, 110] width 18 height 8
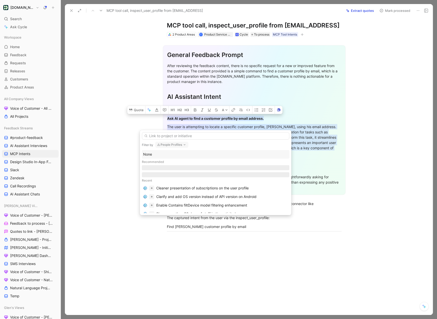
click at [167, 147] on button "People Profiles" at bounding box center [171, 145] width 33 height 6
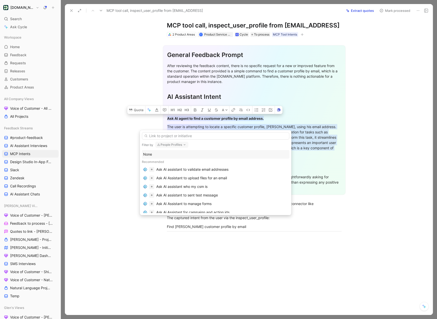
click at [154, 157] on div "None" at bounding box center [215, 154] width 145 height 6
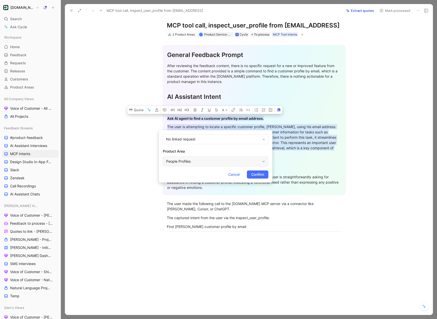
click at [190, 161] on div "People Profiles" at bounding box center [213, 162] width 94 height 6
type input "mcp"
click at [212, 181] on span "Connection Server" at bounding box center [213, 183] width 31 height 4
click at [258, 176] on span "Confirm" at bounding box center [257, 175] width 13 height 6
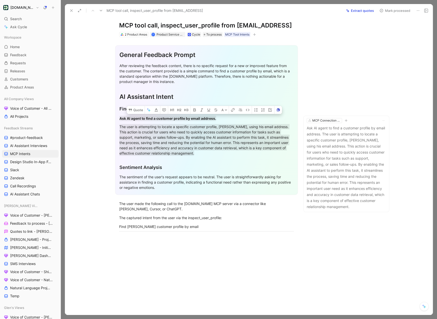
click at [391, 12] on button "Mark processed" at bounding box center [394, 10] width 35 height 7
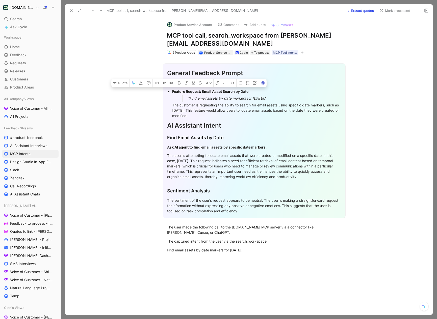
drag, startPoint x: 215, startPoint y: 118, endPoint x: 165, endPoint y: 89, distance: 58.2
click at [165, 89] on div "General Feedback Prompt Below is the analysis of the customer feedback received…" at bounding box center [254, 140] width 183 height 155
click at [123, 83] on button "Quote" at bounding box center [120, 83] width 18 height 8
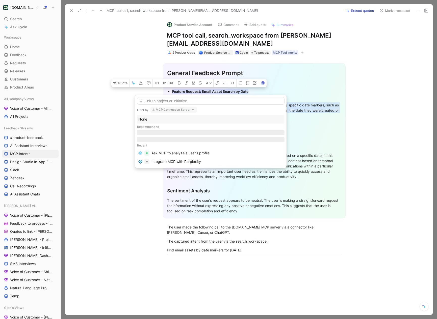
click at [153, 119] on div "None" at bounding box center [210, 119] width 145 height 6
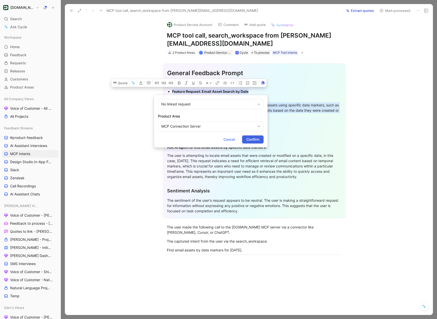
click at [253, 139] on span "Confirm" at bounding box center [252, 140] width 13 height 6
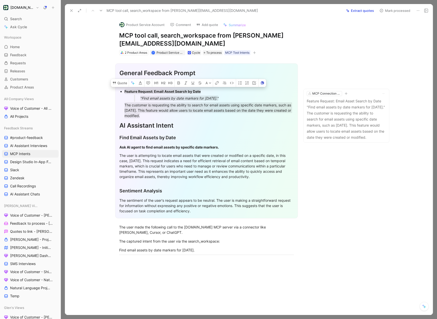
click at [394, 8] on button "Mark processed" at bounding box center [394, 10] width 35 height 7
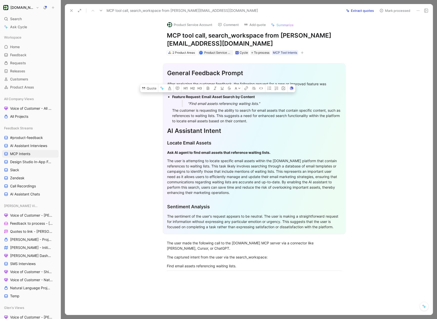
drag, startPoint x: 276, startPoint y: 121, endPoint x: 171, endPoint y: 98, distance: 107.6
click at [171, 97] on ul "Feature Request: Email Asset Search by Content "Find email assets referencing w…" at bounding box center [254, 108] width 174 height 31
click at [150, 90] on button "Quote" at bounding box center [149, 88] width 18 height 8
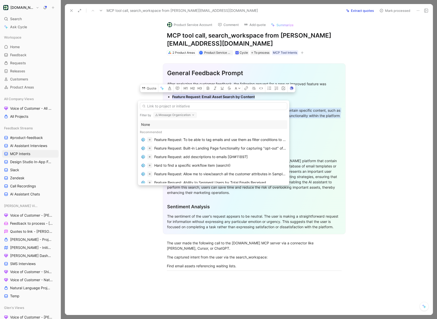
click at [157, 125] on div "None" at bounding box center [213, 125] width 145 height 6
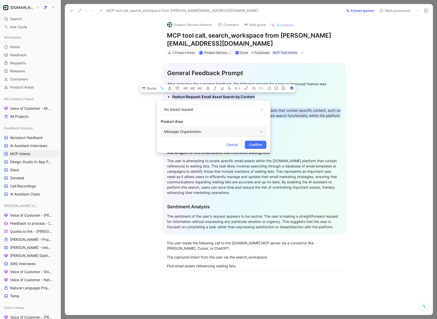
click at [188, 131] on div "Message Organization" at bounding box center [211, 132] width 94 height 6
type input "mcp"
click at [196, 151] on mark "MCP" at bounding box center [193, 153] width 8 height 4
click at [258, 144] on span "Confirm" at bounding box center [255, 145] width 13 height 6
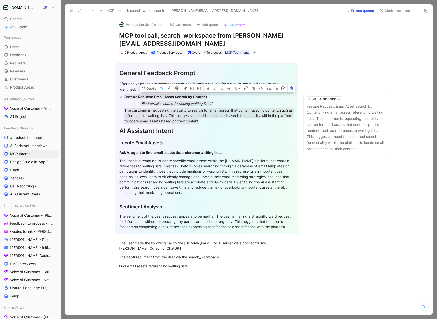
click at [388, 12] on button "Mark processed" at bounding box center [394, 10] width 35 height 7
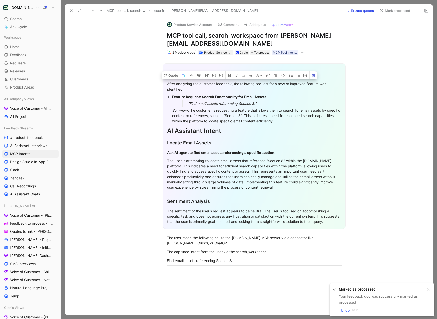
drag, startPoint x: 310, startPoint y: 121, endPoint x: 171, endPoint y: 93, distance: 142.2
click at [171, 93] on div "General Feedback Prompt After analyzing the customer feedback, the following re…" at bounding box center [254, 146] width 183 height 166
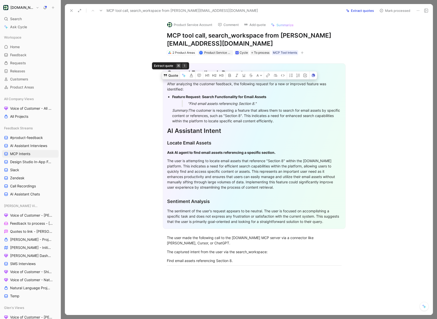
click at [170, 80] on button "Quote" at bounding box center [171, 75] width 18 height 8
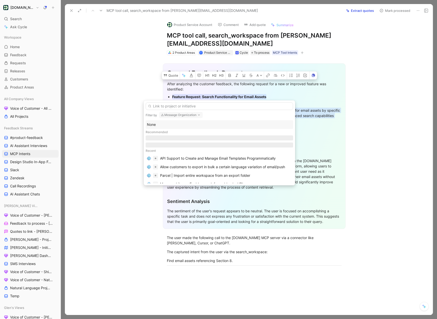
click at [180, 114] on button "Message Organization" at bounding box center [181, 115] width 44 height 6
click at [160, 126] on div "None" at bounding box center [219, 125] width 145 height 6
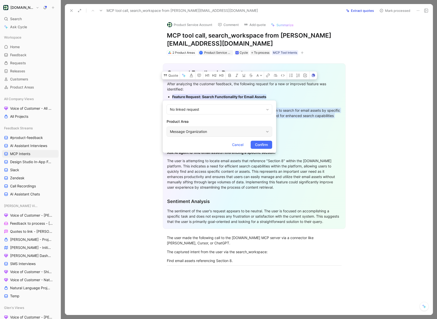
click at [191, 130] on div "Message Organization" at bounding box center [217, 132] width 94 height 6
type input "mcp"
click at [215, 150] on div "MCP Connection Server" at bounding box center [231, 153] width 75 height 6
click at [266, 144] on span "Confirm" at bounding box center [261, 145] width 13 height 6
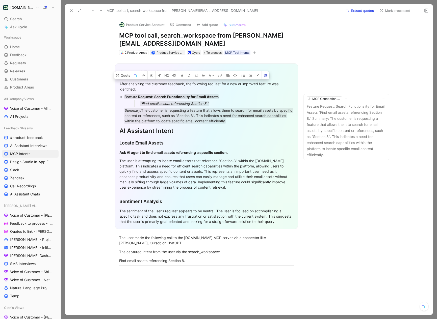
click at [388, 11] on button "Mark processed" at bounding box center [394, 10] width 35 height 7
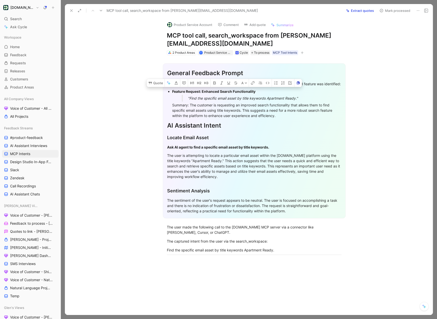
drag, startPoint x: 277, startPoint y: 122, endPoint x: 166, endPoint y: 99, distance: 113.9
click at [166, 99] on div "General Feedback Prompt After analyzing the feedback content, the following req…" at bounding box center [254, 140] width 183 height 155
click at [155, 87] on button "Quote" at bounding box center [156, 83] width 18 height 8
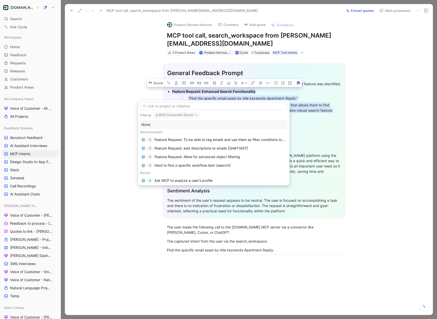
click at [153, 125] on div "None" at bounding box center [213, 125] width 145 height 6
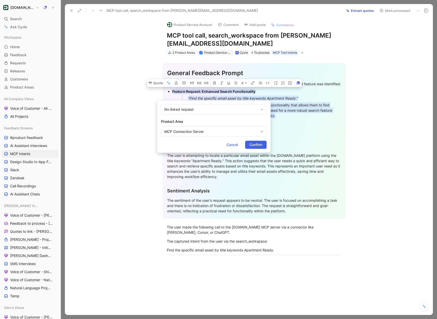
click at [260, 147] on span "Confirm" at bounding box center [255, 145] width 13 height 6
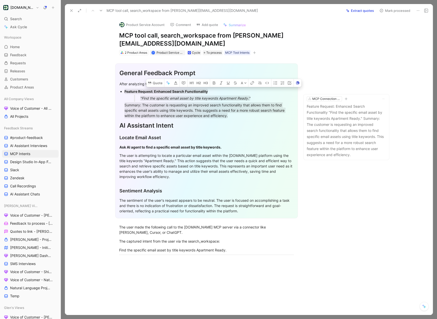
click at [385, 11] on button "Mark processed" at bounding box center [394, 10] width 35 height 7
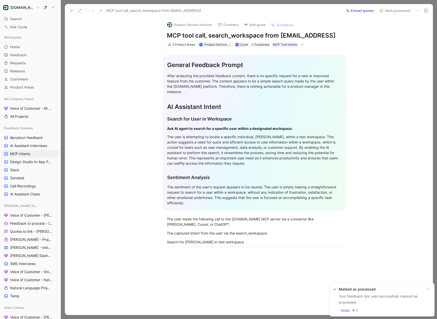
click at [100, 10] on use at bounding box center [101, 11] width 3 height 2
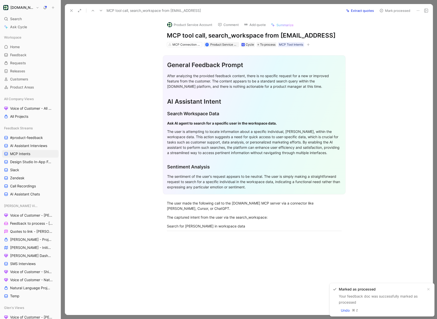
click at [93, 9] on icon at bounding box center [93, 11] width 4 height 4
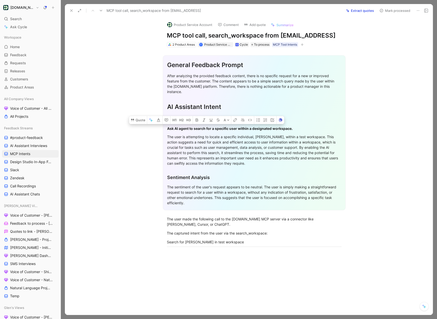
drag, startPoint x: 256, startPoint y: 166, endPoint x: 166, endPoint y: 133, distance: 95.8
click at [166, 133] on div "General Feedback Prompt After analyzing the provided feedback content, there is…" at bounding box center [254, 132] width 183 height 155
click at [139, 123] on button "Quote" at bounding box center [138, 120] width 18 height 8
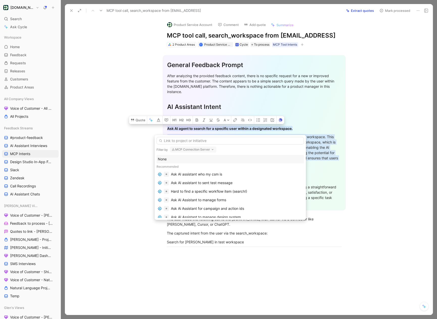
click at [176, 159] on div "None" at bounding box center [230, 159] width 145 height 6
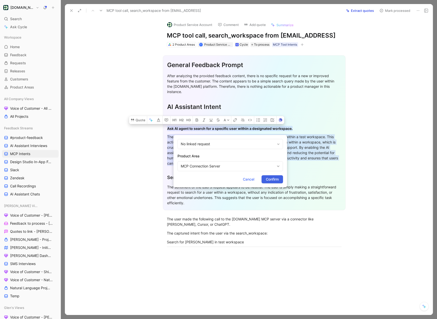
click at [273, 180] on span "Confirm" at bounding box center [272, 179] width 13 height 6
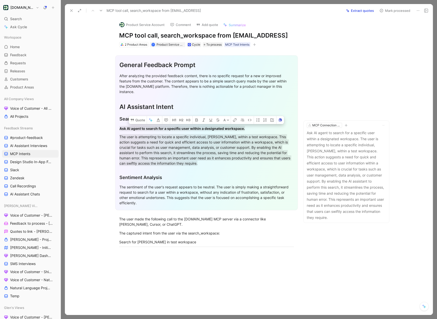
click at [393, 12] on button "Mark processed" at bounding box center [394, 10] width 35 height 7
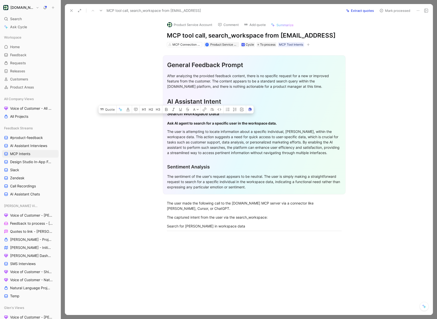
drag, startPoint x: 188, startPoint y: 167, endPoint x: 166, endPoint y: 130, distance: 42.6
click at [166, 130] on div "General Feedback Prompt After analyzing the provided feedback content, there is…" at bounding box center [254, 124] width 183 height 139
click at [112, 114] on button "Quote" at bounding box center [107, 110] width 18 height 8
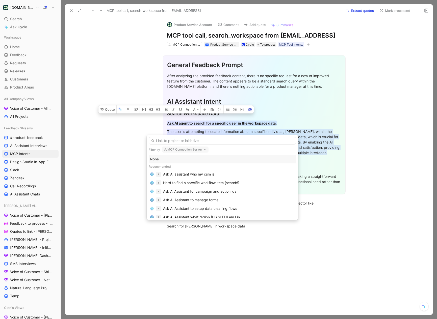
click at [159, 161] on div "None" at bounding box center [222, 159] width 145 height 6
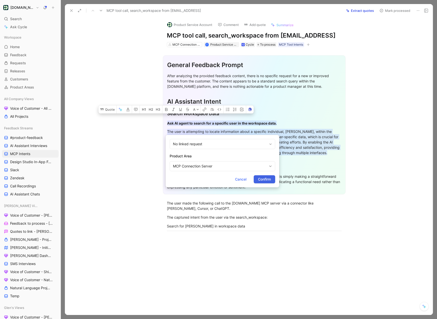
click at [272, 182] on button "Confirm" at bounding box center [264, 179] width 21 height 8
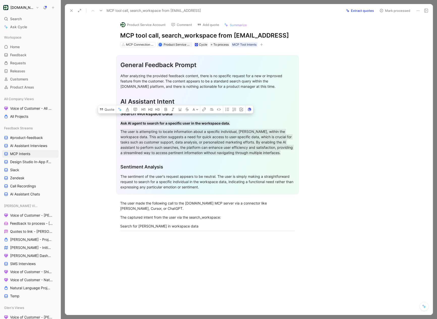
click at [386, 12] on button "Mark processed" at bounding box center [394, 10] width 35 height 7
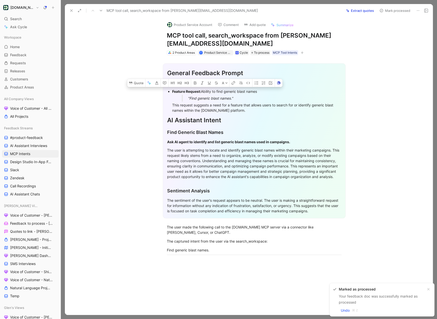
drag, startPoint x: 242, startPoint y: 112, endPoint x: 170, endPoint y: 92, distance: 75.1
click at [169, 92] on ul "Feature Request: Ability to find generic blast names "Find generic blast names.…" at bounding box center [254, 101] width 174 height 26
click at [136, 83] on button "Quote" at bounding box center [136, 83] width 18 height 8
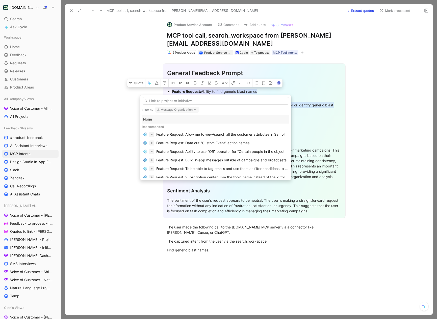
click at [178, 109] on button "Message Organization" at bounding box center [177, 110] width 44 height 6
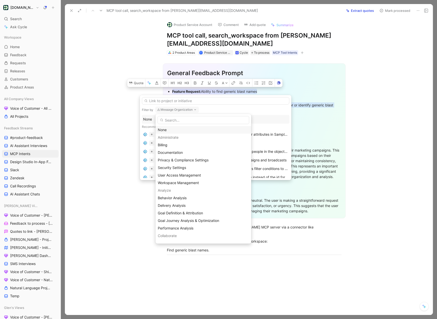
click at [163, 131] on div "None" at bounding box center [203, 130] width 91 height 6
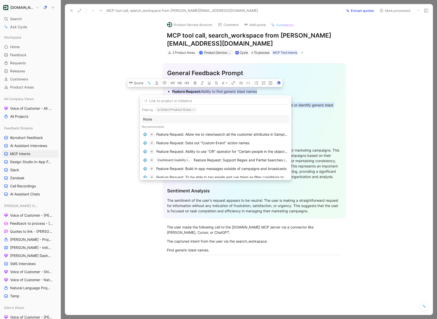
click at [152, 121] on div "None" at bounding box center [215, 119] width 145 height 6
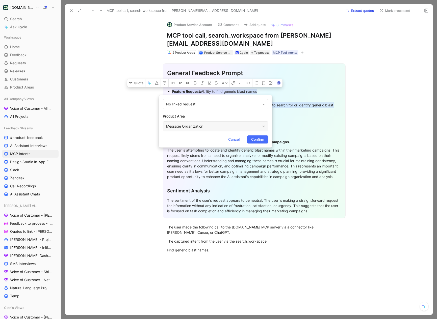
click at [193, 126] on div "Message Organization" at bounding box center [213, 126] width 94 height 6
type input "mcp"
click at [198, 147] on mark "MCP" at bounding box center [195, 148] width 8 height 4
click at [257, 143] on button "Confirm" at bounding box center [257, 140] width 21 height 8
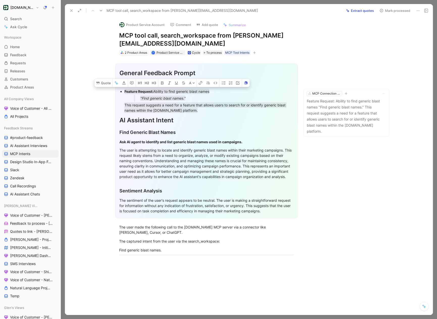
click at [388, 10] on button "Mark processed" at bounding box center [394, 10] width 35 height 7
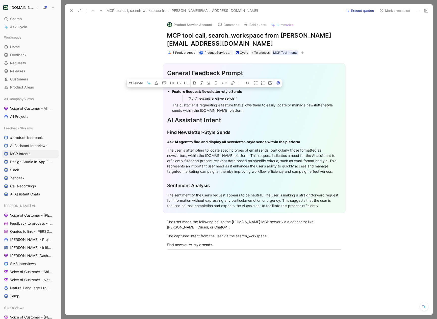
drag, startPoint x: 243, startPoint y: 111, endPoint x: 171, endPoint y: 92, distance: 73.5
click at [171, 92] on ul "Feature Request: Newsletter-style Sends "Find newsletter-style sends." The cust…" at bounding box center [254, 101] width 174 height 26
click at [137, 83] on button "Quote" at bounding box center [136, 83] width 18 height 8
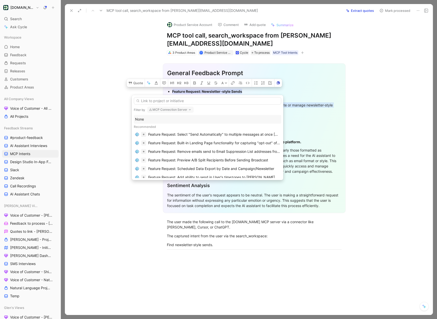
click at [154, 119] on div "None" at bounding box center [207, 119] width 145 height 6
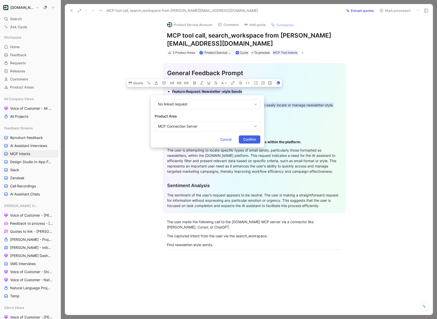
click at [251, 137] on span "Confirm" at bounding box center [249, 140] width 13 height 6
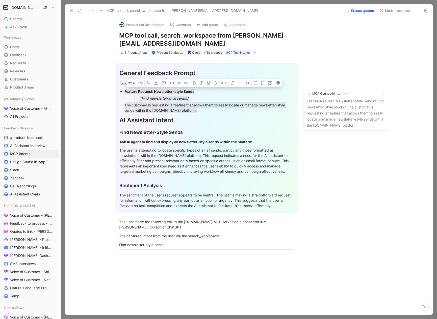
click at [390, 11] on button "Mark processed" at bounding box center [394, 10] width 35 height 7
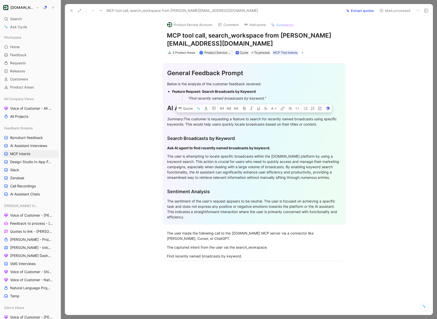
click at [330, 120] on div "Summary: The customer is requesting a feature to search for recently named broa…" at bounding box center [254, 121] width 174 height 11
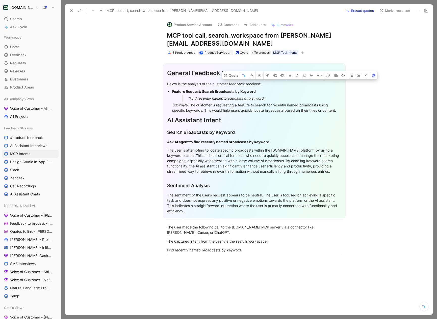
drag, startPoint x: 341, startPoint y: 112, endPoint x: 170, endPoint y: 88, distance: 172.8
click at [170, 88] on div "General Feedback Prompt Below is the analysis of the customer feedback received…" at bounding box center [254, 140] width 183 height 155
click at [227, 74] on icon at bounding box center [226, 75] width 4 height 4
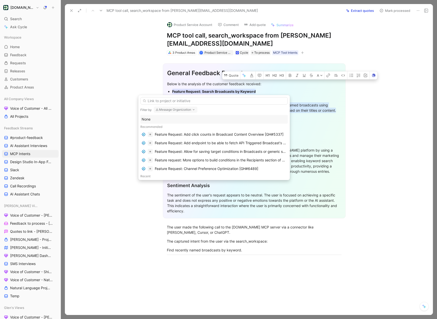
click at [160, 119] on div "None" at bounding box center [214, 119] width 145 height 6
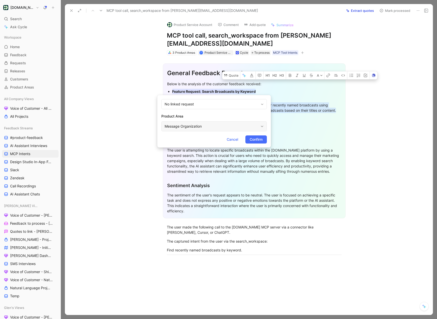
click at [197, 127] on div "Message Organization" at bounding box center [212, 126] width 94 height 6
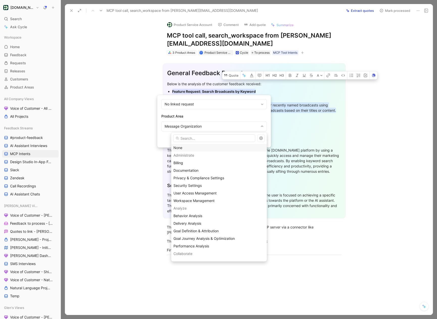
click at [184, 146] on div "None" at bounding box center [218, 148] width 91 height 6
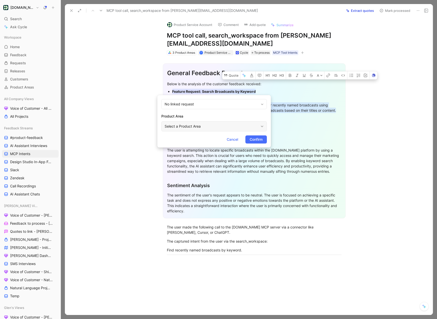
click at [206, 127] on div "Select a Product Area" at bounding box center [212, 126] width 94 height 6
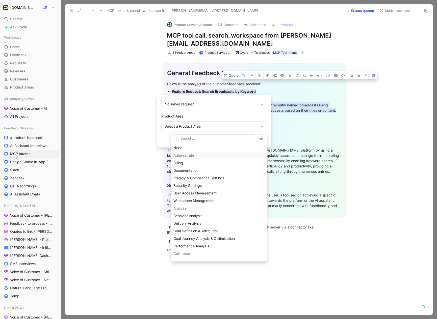
click at [190, 140] on input "text" at bounding box center [214, 139] width 82 height 8
type input "mc"
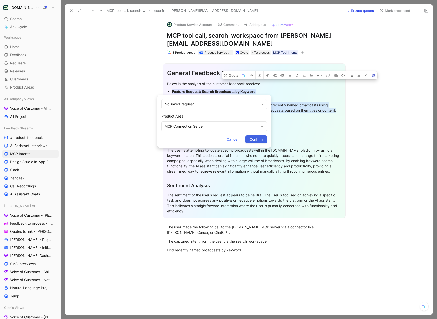
click at [258, 138] on span "Confirm" at bounding box center [256, 140] width 13 height 6
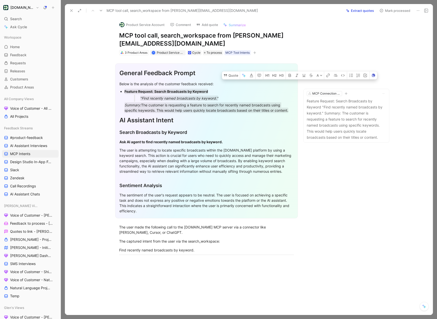
click at [391, 13] on button "Mark processed" at bounding box center [394, 10] width 35 height 7
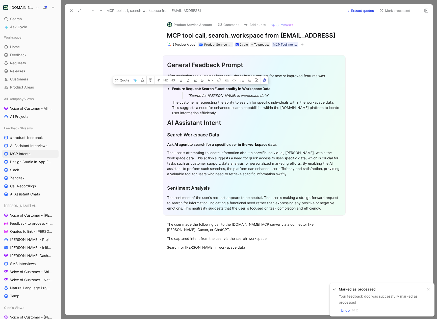
drag, startPoint x: 221, startPoint y: 121, endPoint x: 170, endPoint y: 96, distance: 56.2
click at [170, 96] on ul "Feature Request: Search Functionality in Workspace Data "Search for [PERSON_NAM…" at bounding box center [254, 100] width 174 height 31
click at [127, 84] on button "Quote" at bounding box center [122, 80] width 18 height 8
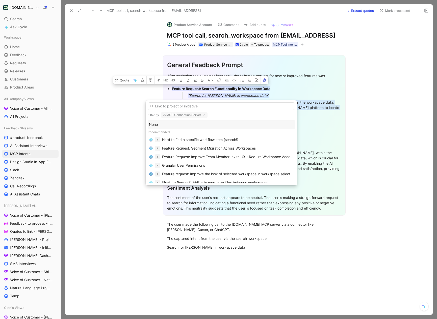
click at [166, 127] on div "None" at bounding box center [221, 125] width 145 height 6
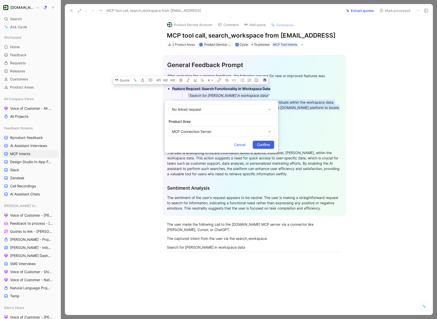
click at [261, 144] on span "Confirm" at bounding box center [263, 145] width 13 height 6
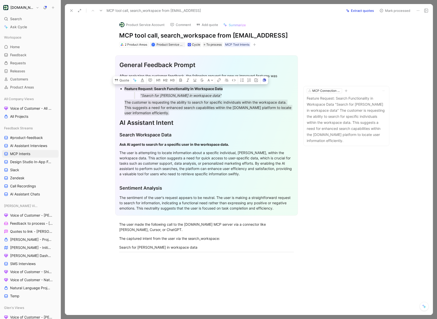
click at [389, 11] on button "Mark processed" at bounding box center [394, 10] width 35 height 7
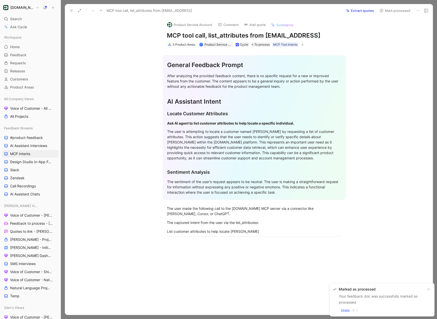
click at [300, 159] on div "The user is attempting to locate a customer named [PERSON_NAME] by requesting a…" at bounding box center [254, 145] width 174 height 32
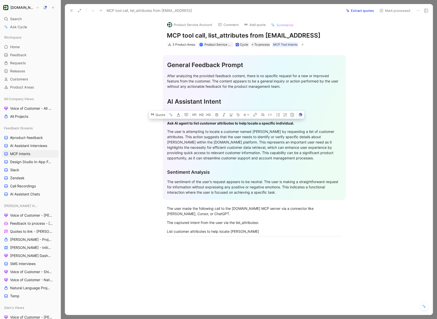
drag, startPoint x: 303, startPoint y: 159, endPoint x: 167, endPoint y: 125, distance: 139.3
click at [167, 125] on div "General Feedback Prompt After analyzing the provided feedback content, there is…" at bounding box center [254, 127] width 183 height 145
click at [417, 9] on icon at bounding box center [418, 11] width 4 height 4
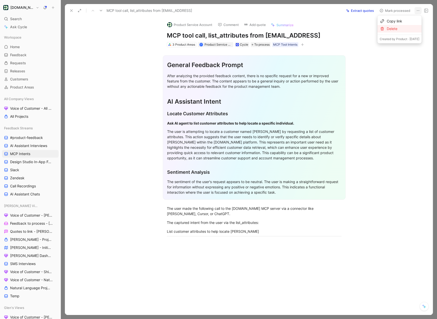
click at [385, 31] on div "Delete" at bounding box center [399, 29] width 44 height 8
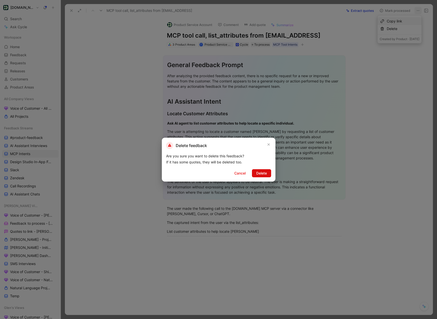
click at [262, 173] on span "Delete" at bounding box center [261, 173] width 11 height 6
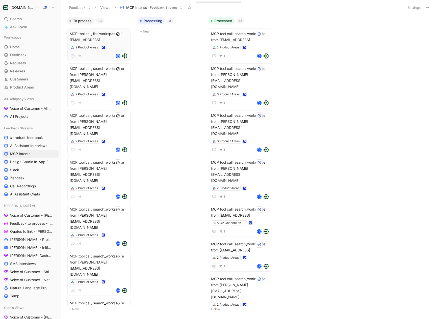
click at [109, 36] on span "MCP tool call, list_workspaces from [EMAIL_ADDRESS]" at bounding box center [99, 37] width 59 height 12
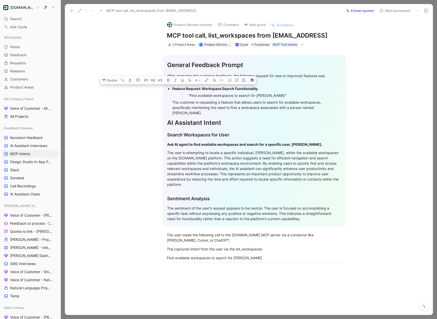
drag, startPoint x: 202, startPoint y: 116, endPoint x: 169, endPoint y: 89, distance: 42.7
click at [172, 89] on li "Feature Request: Workspace Search Functionality "Find available workspaces to s…" at bounding box center [256, 100] width 169 height 31
click at [418, 10] on icon at bounding box center [418, 11] width 4 height 4
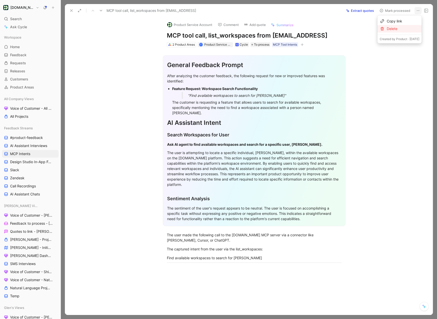
click at [392, 29] on div "Delete" at bounding box center [403, 29] width 33 height 6
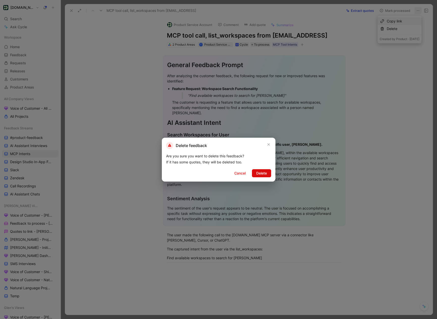
click at [262, 174] on span "Delete" at bounding box center [261, 173] width 11 height 6
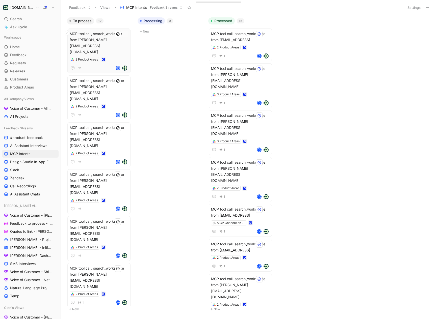
click at [114, 57] on div "2 Product Areas" at bounding box center [99, 59] width 59 height 5
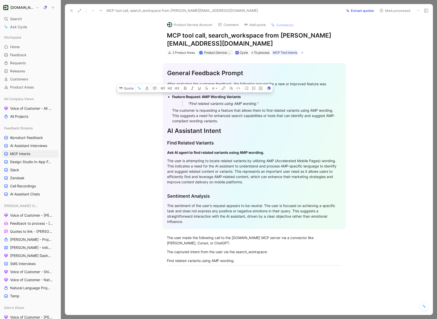
drag, startPoint x: 235, startPoint y: 124, endPoint x: 168, endPoint y: 98, distance: 71.5
click at [172, 98] on li "Feature Request: AMP Wording Variants "Find related variants using AMP wording.…" at bounding box center [256, 108] width 169 height 31
click at [126, 90] on button "Quote" at bounding box center [126, 88] width 18 height 8
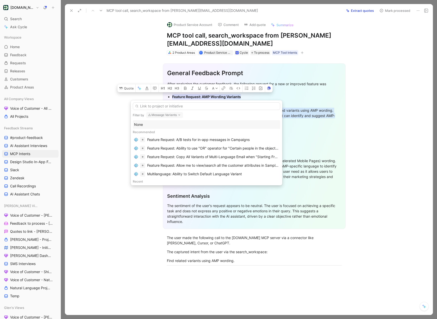
click at [152, 123] on div "None" at bounding box center [206, 125] width 145 height 6
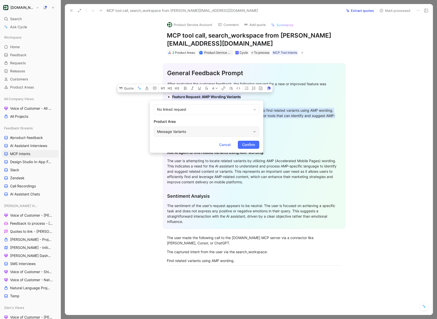
click at [188, 132] on div "Message Variants" at bounding box center [204, 132] width 94 height 6
type input "mcp"
click at [214, 153] on span "Connection Server" at bounding box center [204, 153] width 31 height 4
click at [249, 146] on span "Confirm" at bounding box center [248, 145] width 13 height 6
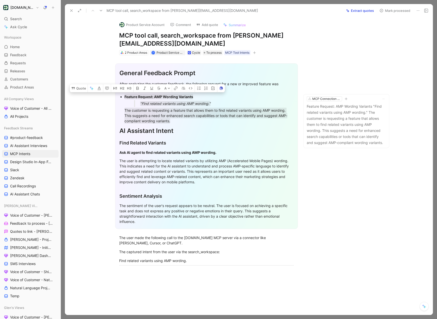
click at [398, 12] on button "Mark processed" at bounding box center [394, 10] width 35 height 7
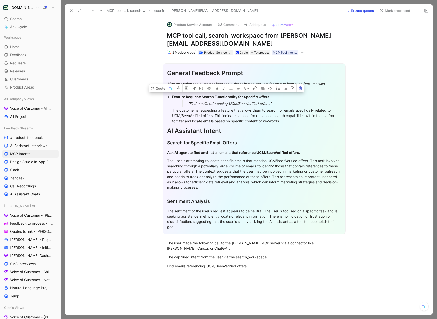
drag, startPoint x: 290, startPoint y: 121, endPoint x: 172, endPoint y: 97, distance: 120.6
click at [172, 97] on li "Feature Request: Search Functionality for Specific Offers "Find emails referenc…" at bounding box center [256, 108] width 169 height 31
click at [156, 89] on button "Quote" at bounding box center [158, 88] width 18 height 8
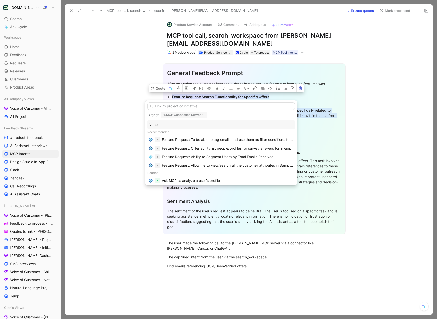
click at [172, 124] on div "None" at bounding box center [221, 125] width 145 height 6
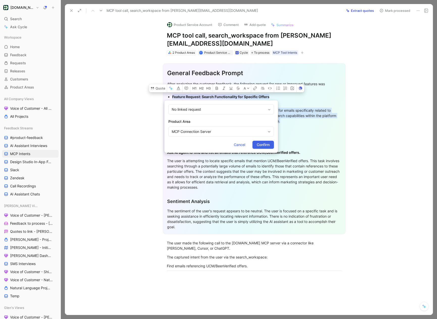
click at [264, 144] on span "Confirm" at bounding box center [263, 145] width 13 height 6
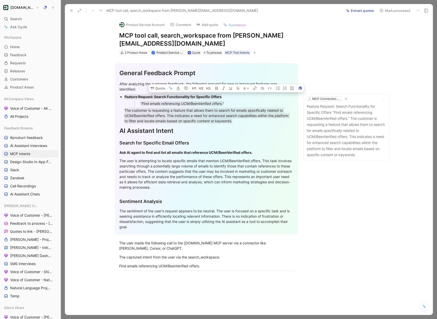
click at [390, 11] on button "Mark processed" at bounding box center [394, 10] width 35 height 7
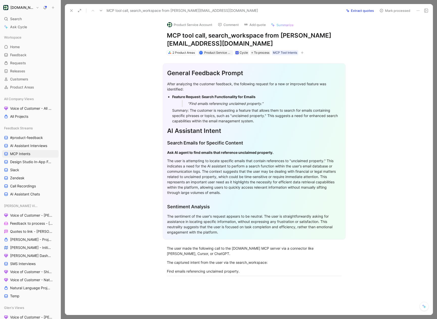
click at [268, 122] on div "Summary: The customer is requesting a feature that allows them to search for em…" at bounding box center [256, 116] width 169 height 16
drag, startPoint x: 269, startPoint y: 122, endPoint x: 169, endPoint y: 97, distance: 102.7
click at [172, 97] on li "Feature Request: Search Functionality for Emails "Find emails referencing uncla…" at bounding box center [256, 108] width 169 height 31
click at [146, 89] on button "Quote" at bounding box center [145, 88] width 18 height 8
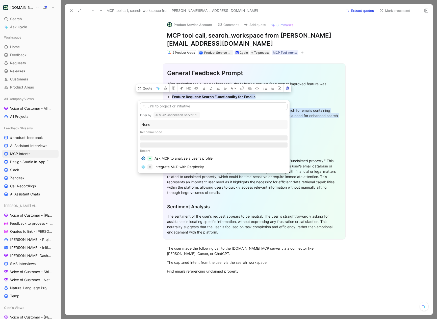
click at [152, 125] on div "None" at bounding box center [213, 125] width 145 height 6
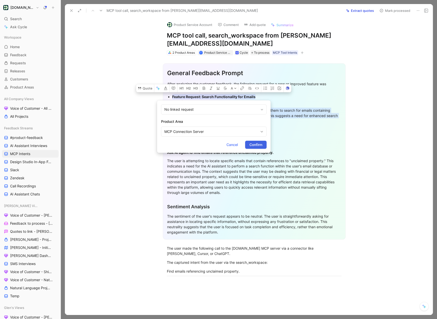
click at [253, 143] on span "Confirm" at bounding box center [255, 145] width 13 height 6
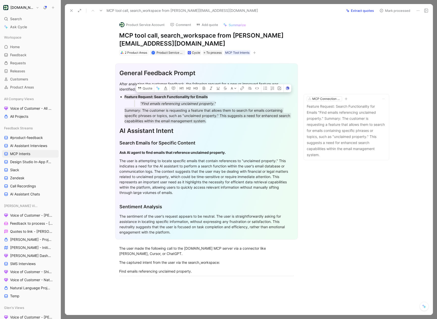
click at [386, 13] on button "Mark processed" at bounding box center [394, 10] width 35 height 7
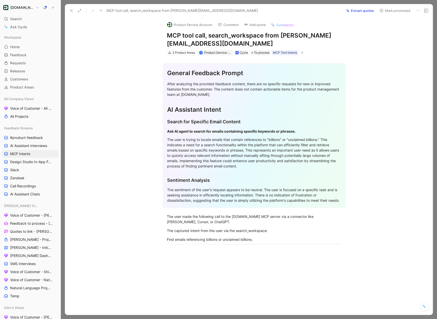
click at [254, 166] on div "The user is trying to locate emails that contain references to "billions" or "u…" at bounding box center [254, 153] width 174 height 32
drag, startPoint x: 262, startPoint y: 166, endPoint x: 167, endPoint y: 132, distance: 101.2
click at [167, 132] on div "General Feedback Prompt After analyzing the provided feedback content, there ar…" at bounding box center [254, 135] width 183 height 145
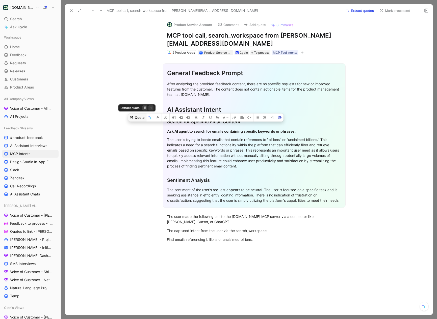
click at [138, 122] on button "Quote" at bounding box center [137, 118] width 18 height 8
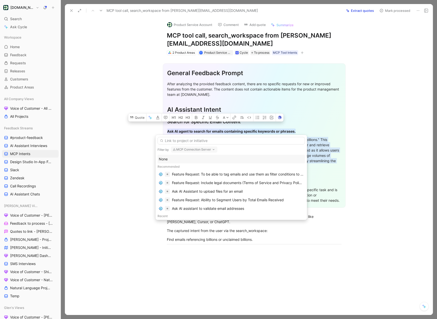
click at [173, 160] on div "None" at bounding box center [231, 159] width 145 height 6
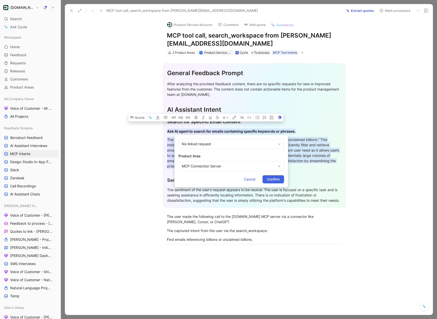
click at [275, 180] on span "Confirm" at bounding box center [273, 179] width 13 height 6
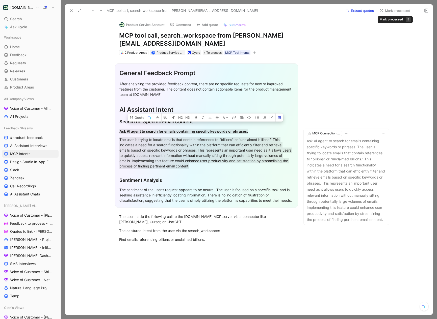
click at [391, 13] on button "Mark processed" at bounding box center [394, 10] width 35 height 7
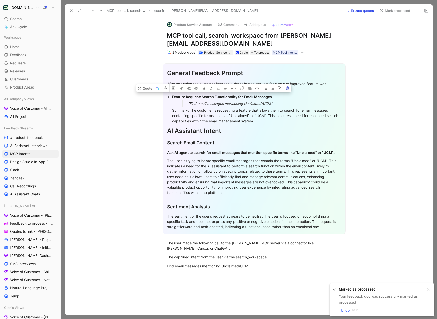
drag, startPoint x: 264, startPoint y: 121, endPoint x: 171, endPoint y: 95, distance: 95.9
click at [171, 95] on ul "Feature Request: Search Functionality for Email Messages "Find email messages m…" at bounding box center [254, 108] width 174 height 31
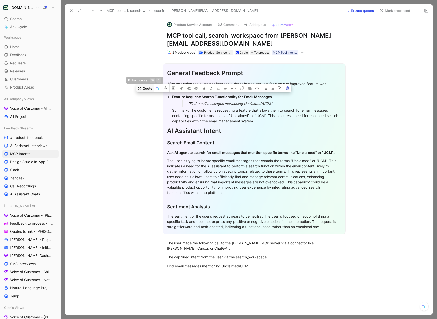
click at [145, 90] on button "Quote" at bounding box center [145, 88] width 18 height 8
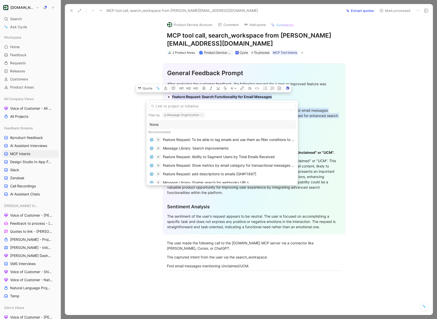
click at [172, 122] on div "None" at bounding box center [222, 125] width 145 height 6
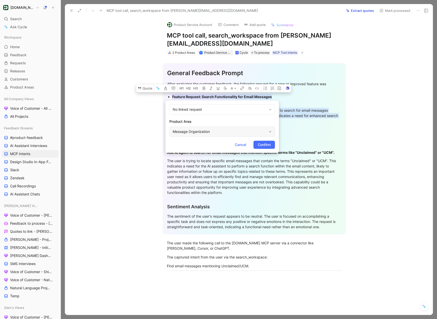
click at [197, 131] on div "Message Organization" at bounding box center [220, 132] width 94 height 6
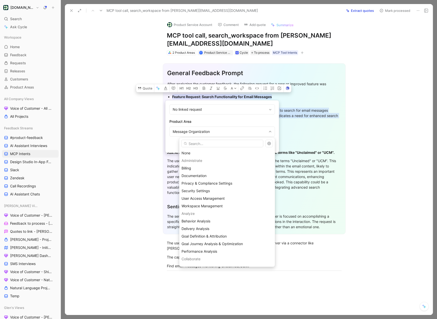
click at [197, 145] on input "text" at bounding box center [222, 144] width 82 height 8
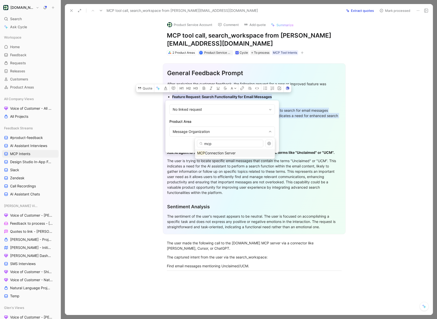
type input "mcp"
click at [223, 154] on span "Connection Server" at bounding box center [220, 153] width 31 height 4
click at [266, 147] on span "Confirm" at bounding box center [264, 145] width 13 height 6
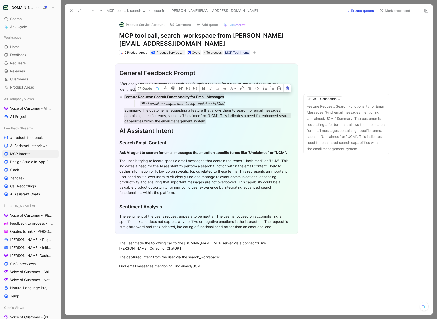
click at [396, 11] on button "Mark processed" at bounding box center [394, 10] width 35 height 7
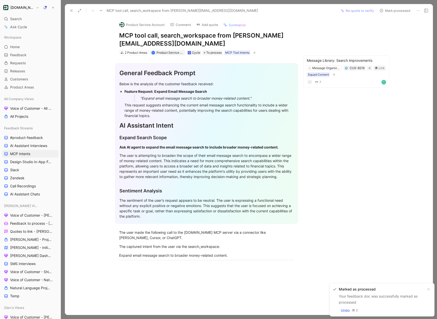
click at [156, 118] on div "This request suggests enhancing the current email message search functionality …" at bounding box center [208, 110] width 169 height 16
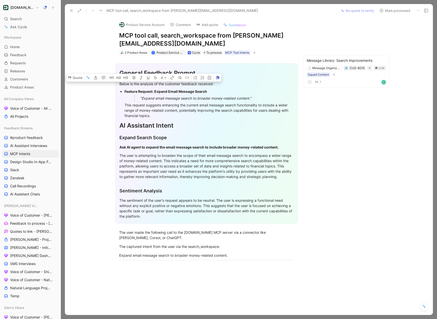
drag, startPoint x: 160, startPoint y: 117, endPoint x: 125, endPoint y: 93, distance: 43.1
click at [125, 93] on li "Feature Request: Expand Email Message Search "Expand email message search to br…" at bounding box center [208, 103] width 169 height 31
click at [80, 81] on button "Quote" at bounding box center [75, 78] width 18 height 8
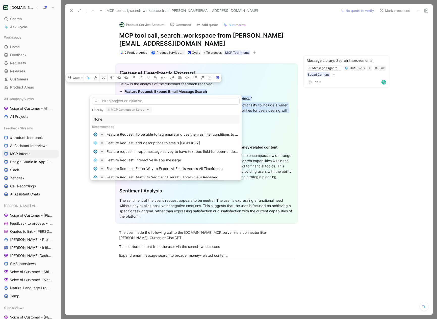
click at [119, 120] on div "None" at bounding box center [165, 119] width 145 height 6
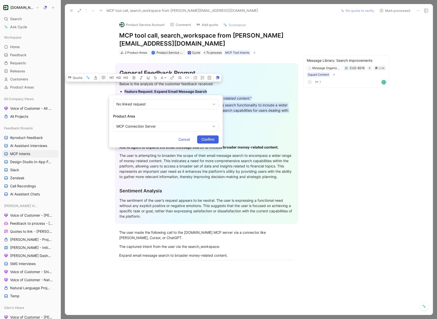
click at [208, 138] on span "Confirm" at bounding box center [207, 140] width 13 height 6
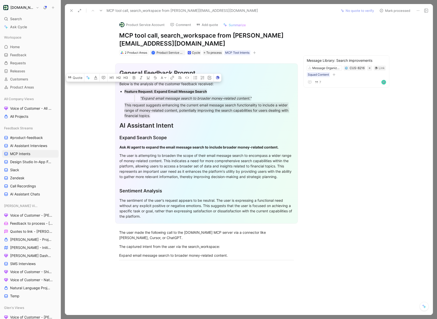
click at [393, 12] on button "Mark processed" at bounding box center [394, 10] width 35 height 7
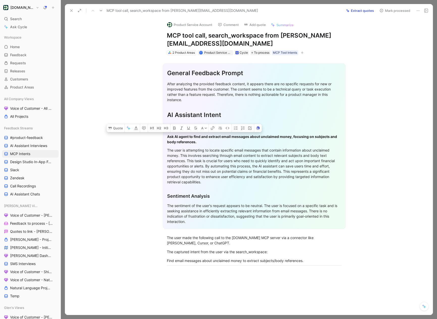
drag, startPoint x: 213, startPoint y: 182, endPoint x: 165, endPoint y: 138, distance: 65.0
click at [165, 138] on div "General Feedback Prompt After analyzing the provided feedback content, it appea…" at bounding box center [254, 146] width 183 height 166
click at [118, 128] on button "Quote" at bounding box center [116, 128] width 18 height 8
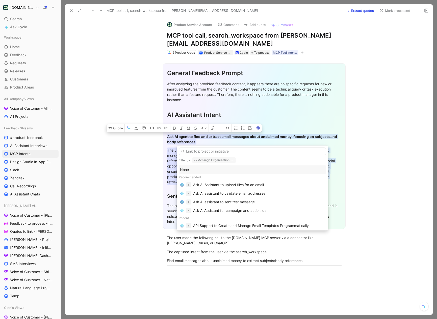
click at [201, 167] on div "None" at bounding box center [252, 170] width 145 height 6
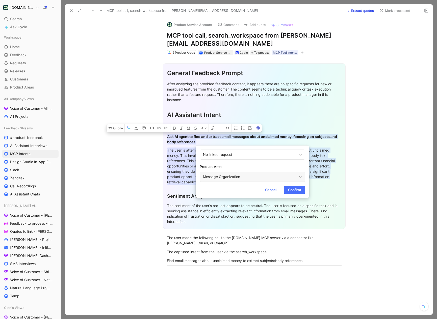
click at [219, 178] on div "Message Organization" at bounding box center [250, 177] width 94 height 6
type input "mcp"
click at [235, 200] on mark "MCP" at bounding box center [231, 198] width 8 height 4
click at [297, 189] on span "Confirm" at bounding box center [294, 190] width 13 height 6
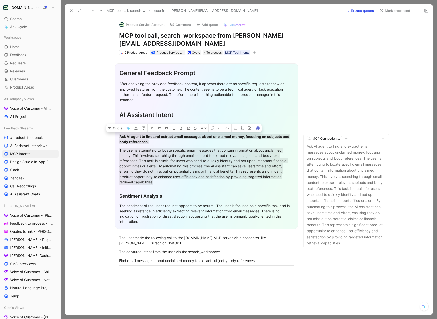
click at [363, 12] on button "Extract quotes" at bounding box center [360, 10] width 32 height 7
click at [99, 12] on icon at bounding box center [101, 11] width 4 height 4
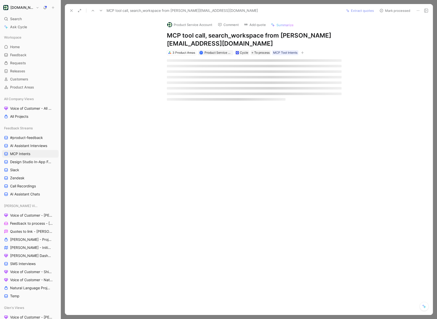
click at [93, 11] on icon at bounding box center [93, 11] width 4 height 4
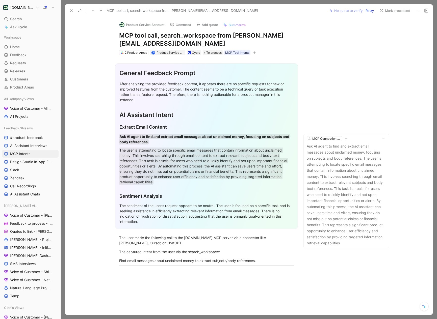
click at [391, 10] on button "Mark processed" at bounding box center [394, 10] width 35 height 7
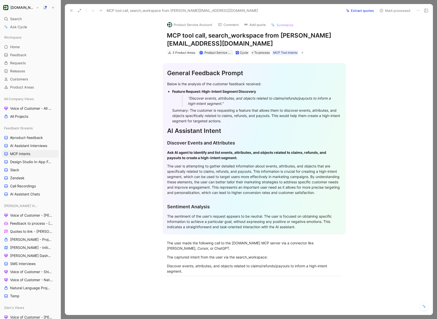
click at [239, 121] on div "Summary: The customer is requesting a feature that allows them to discover even…" at bounding box center [256, 116] width 169 height 16
drag, startPoint x: 242, startPoint y: 123, endPoint x: 170, endPoint y: 92, distance: 78.4
click at [170, 92] on ul "Feature Request: High-Intent Segment Discovery "Discover events, attributes, an…" at bounding box center [254, 106] width 174 height 36
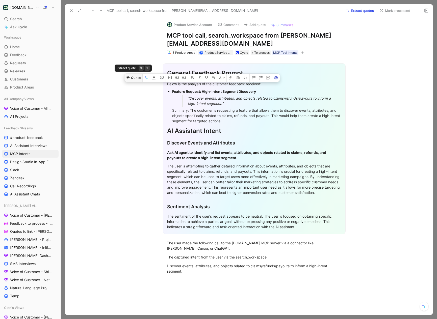
click at [137, 82] on button "Quote" at bounding box center [133, 78] width 18 height 8
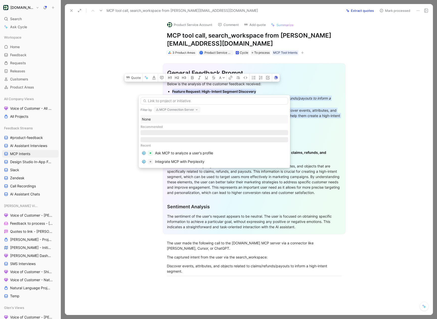
click at [170, 120] on div "None" at bounding box center [214, 119] width 145 height 6
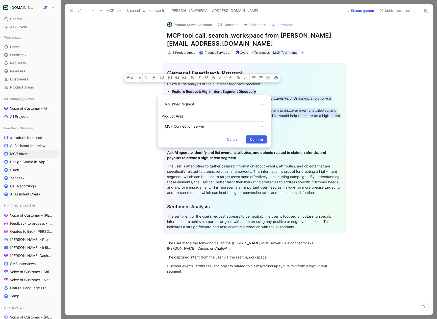
click at [250, 138] on span "Confirm" at bounding box center [256, 140] width 13 height 6
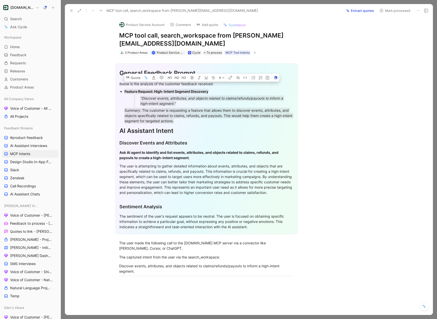
click at [388, 10] on button "Mark processed" at bounding box center [394, 10] width 35 height 7
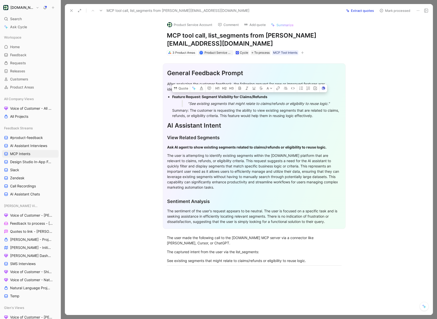
drag, startPoint x: 332, startPoint y: 117, endPoint x: 169, endPoint y: 97, distance: 164.8
click at [172, 97] on li "Feature Request: Segment Visibility for Claims/Refunds "See existing segments t…" at bounding box center [256, 106] width 169 height 26
click at [180, 89] on button "Quote" at bounding box center [181, 88] width 18 height 8
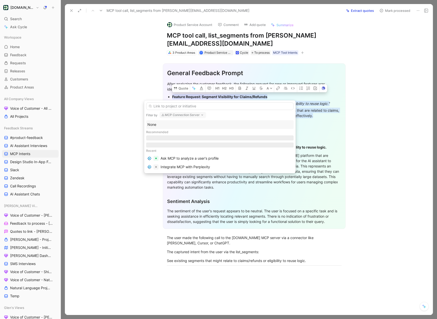
click at [173, 124] on div "None" at bounding box center [219, 125] width 145 height 6
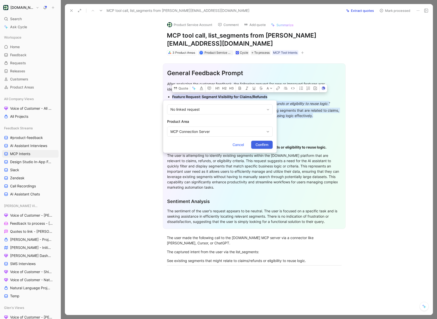
click at [261, 144] on span "Confirm" at bounding box center [261, 145] width 13 height 6
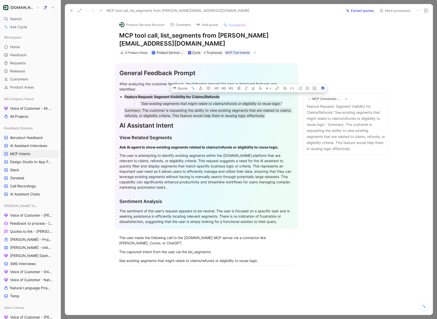
click at [389, 10] on button "Mark processed" at bounding box center [394, 10] width 35 height 7
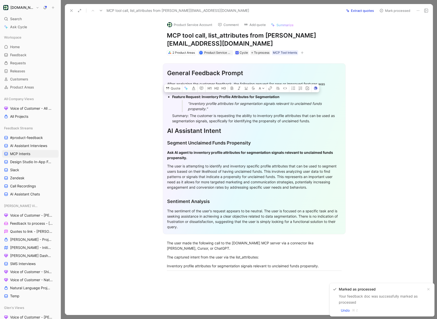
drag, startPoint x: 319, startPoint y: 122, endPoint x: 166, endPoint y: 98, distance: 154.3
click at [166, 98] on div "General Feedback Prompt After analyzing the customer feedback, the following re…" at bounding box center [254, 148] width 183 height 171
click at [319, 119] on div "Summary: The customer is requesting the ability to inventory profile attributes…" at bounding box center [256, 118] width 169 height 11
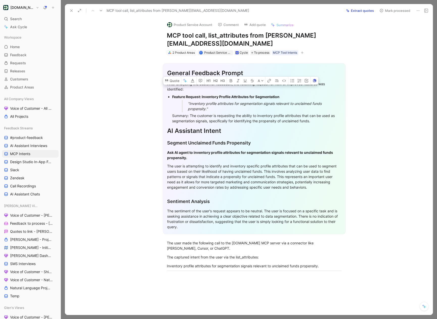
drag, startPoint x: 319, startPoint y: 121, endPoint x: 169, endPoint y: 91, distance: 152.7
click at [169, 91] on div "General Feedback Prompt After analyzing the customer feedback, the following re…" at bounding box center [254, 148] width 183 height 171
click at [173, 99] on div "Feature Request: Inventory Profile Attributes for Segmentation" at bounding box center [256, 96] width 169 height 5
drag, startPoint x: 171, startPoint y: 98, endPoint x: 322, endPoint y: 122, distance: 152.6
click at [322, 122] on ul "Feature Request: Inventory Profile Attributes for Segmentation "Inventory profi…" at bounding box center [254, 108] width 174 height 31
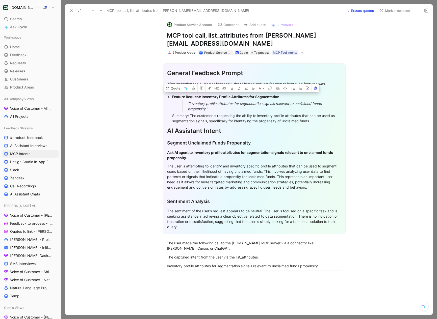
click at [322, 122] on div "Summary: The customer is requesting the ability to inventory profile attributes…" at bounding box center [256, 118] width 169 height 11
drag, startPoint x: 324, startPoint y: 122, endPoint x: 173, endPoint y: 97, distance: 153.7
click at [172, 97] on li "Feature Request: Inventory Profile Attributes for Segmentation "Inventory profi…" at bounding box center [256, 108] width 169 height 31
click at [276, 105] on div ""Inventory profile attributes for segmentation signals relevant to unclaimed fu…" at bounding box center [263, 106] width 150 height 11
click at [234, 267] on div "Inventory profile attributes for segmentation signals relevant to unclaimed fun…" at bounding box center [254, 266] width 175 height 5
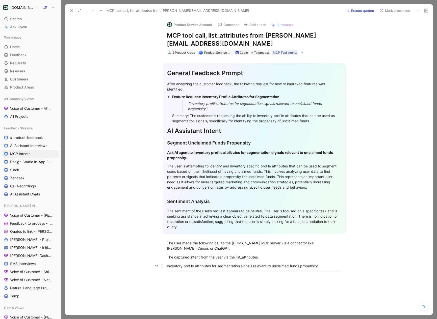
click at [234, 267] on div "Inventory profile attributes for segmentation signals relevant to unclaimed fun…" at bounding box center [254, 266] width 175 height 5
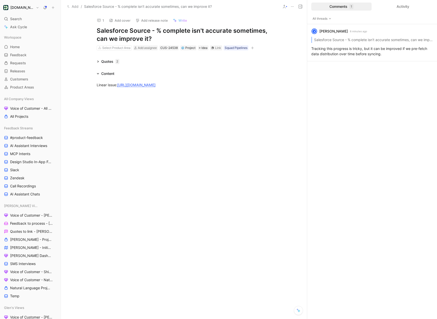
click at [99, 61] on icon at bounding box center [98, 61] width 3 height 3
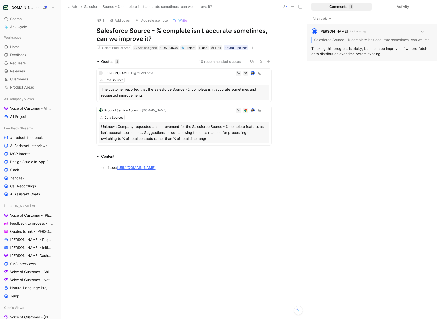
click at [342, 57] on div "V Vinicius Araujo 6 minutes ago Salesforce Source - % complete isn't accurate s…" at bounding box center [372, 42] width 130 height 37
